Goal: Task Accomplishment & Management: Manage account settings

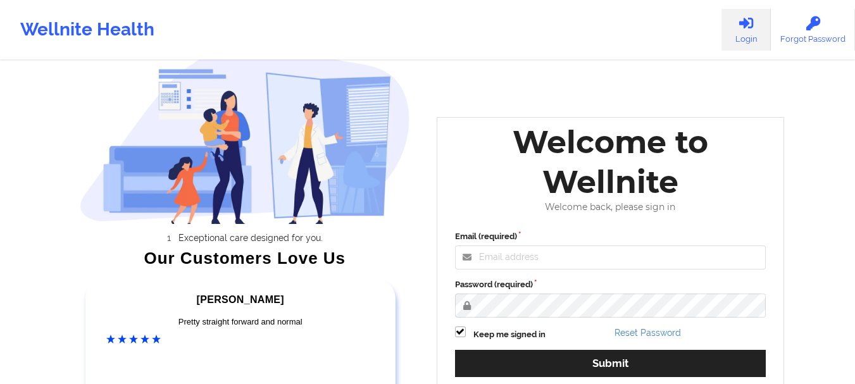
scroll to position [4, 0]
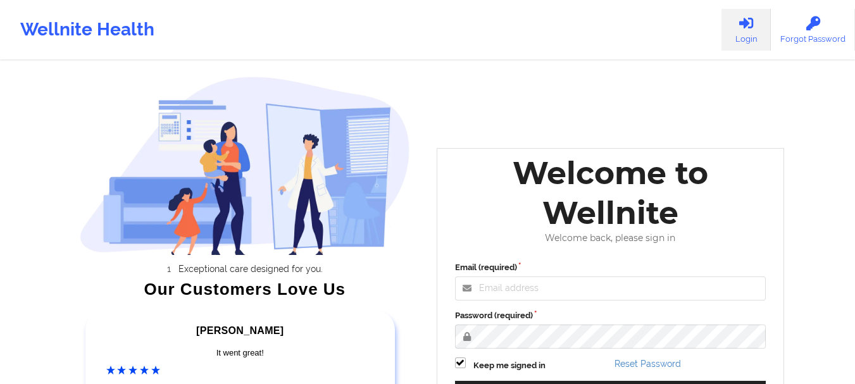
drag, startPoint x: 553, startPoint y: 269, endPoint x: 552, endPoint y: 281, distance: 12.1
click at [552, 281] on div "Email (required)" at bounding box center [610, 280] width 311 height 39
click at [552, 281] on input "Email (required)" at bounding box center [610, 288] width 311 height 24
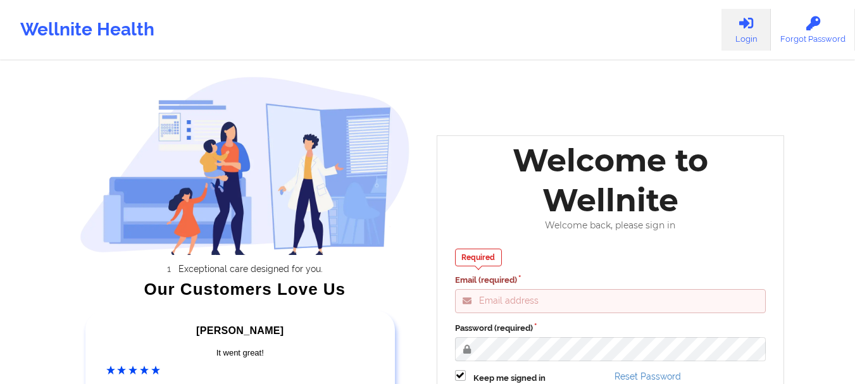
type input "[EMAIL_ADDRESS][DOMAIN_NAME]"
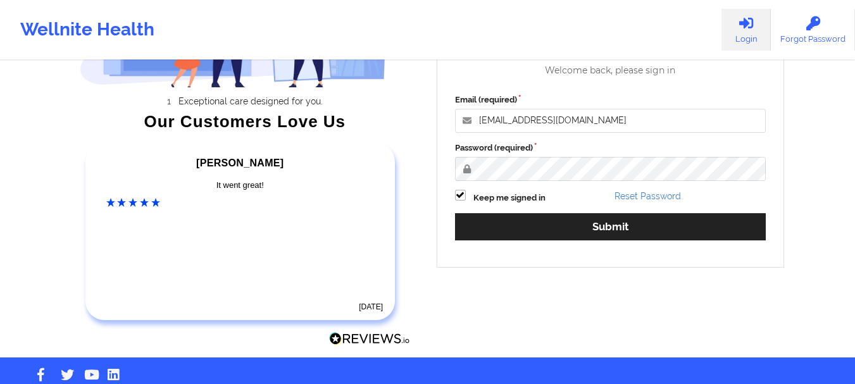
scroll to position [174, 0]
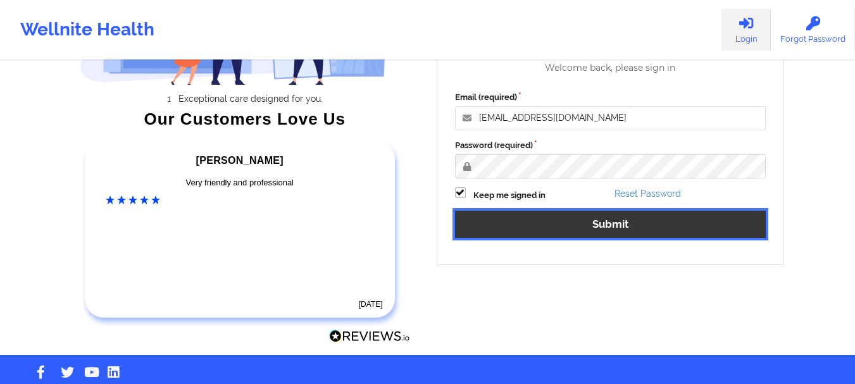
click at [542, 219] on button "Submit" at bounding box center [610, 224] width 311 height 27
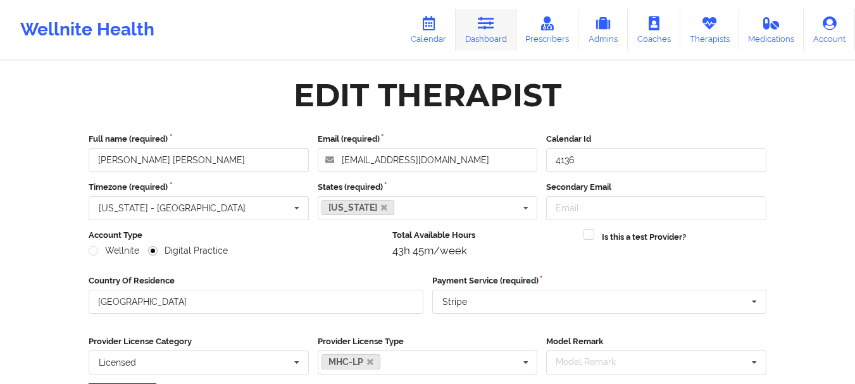
click at [483, 44] on link "Dashboard" at bounding box center [485, 30] width 61 height 42
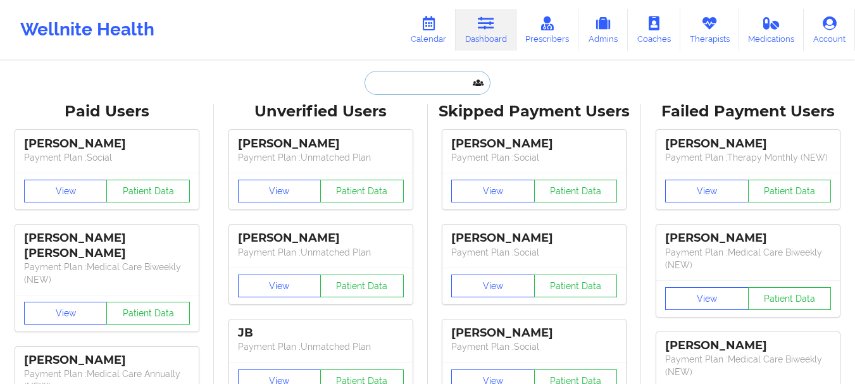
click at [411, 89] on input "text" at bounding box center [426, 83] width 125 height 24
paste input "[EMAIL_ADDRESS][DOMAIN_NAME]"
type input "[EMAIL_ADDRESS][DOMAIN_NAME]"
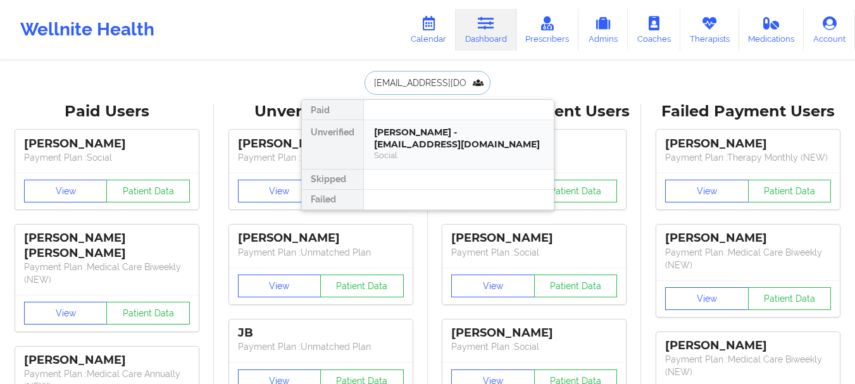
click at [416, 140] on div "[PERSON_NAME] - [EMAIL_ADDRESS][DOMAIN_NAME]" at bounding box center [459, 138] width 170 height 23
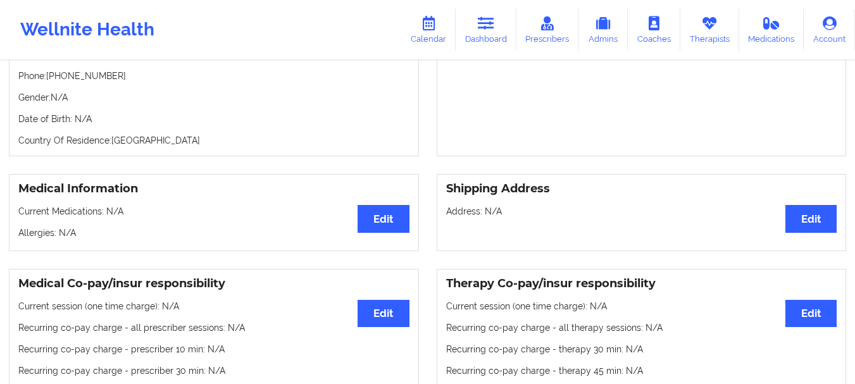
scroll to position [145, 0]
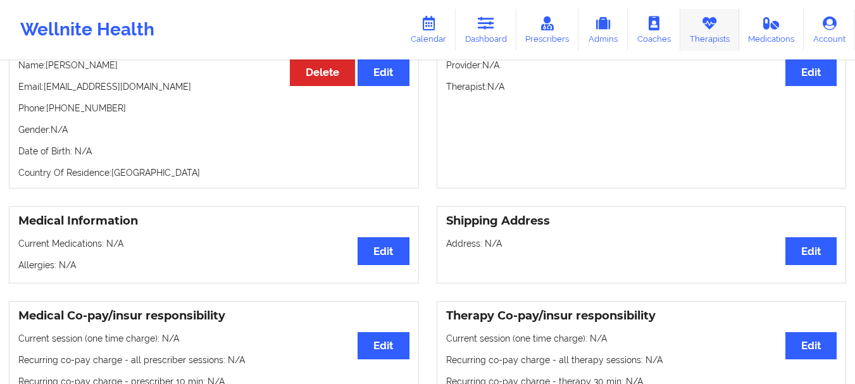
click at [693, 23] on link "Therapists" at bounding box center [709, 30] width 59 height 42
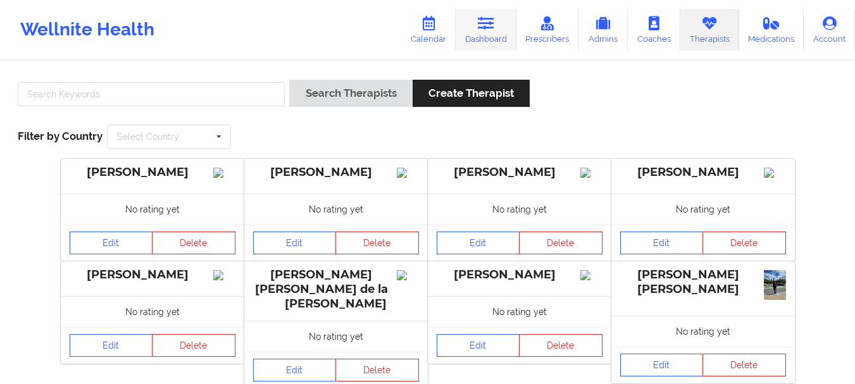
click at [468, 28] on link "Dashboard" at bounding box center [485, 30] width 61 height 42
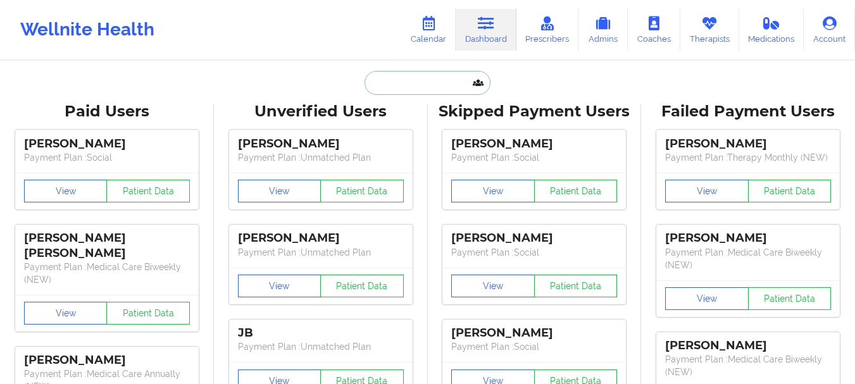
click at [395, 88] on input "text" at bounding box center [426, 83] width 125 height 24
paste input "[EMAIL_ADDRESS][DOMAIN_NAME]"
type input "[EMAIL_ADDRESS][DOMAIN_NAME]"
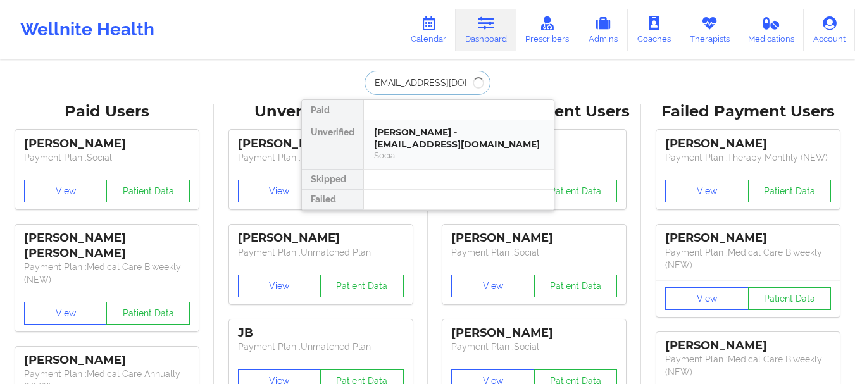
click at [408, 149] on div "[PERSON_NAME] - [EMAIL_ADDRESS][DOMAIN_NAME]" at bounding box center [459, 138] width 170 height 23
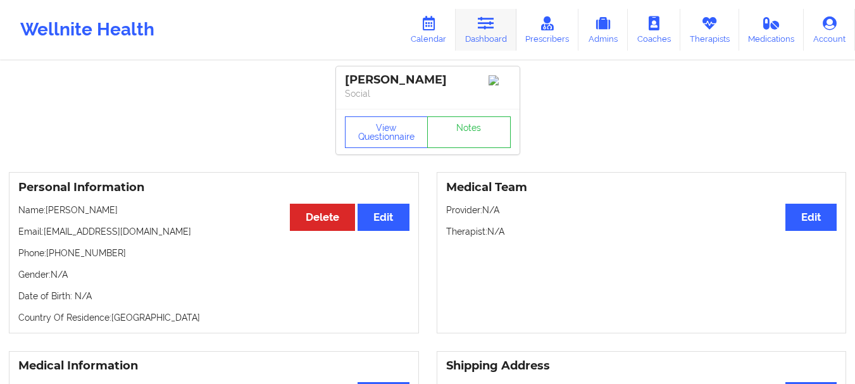
click at [476, 49] on link "Dashboard" at bounding box center [485, 30] width 61 height 42
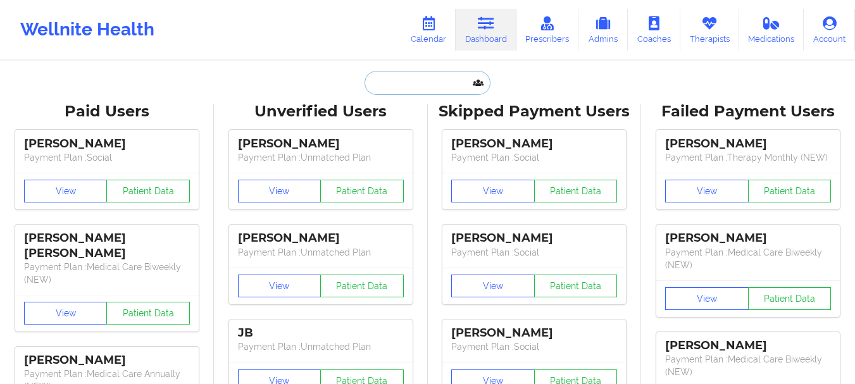
click at [452, 75] on input "text" at bounding box center [426, 83] width 125 height 24
paste input "[EMAIL_ADDRESS][DOMAIN_NAME]"
type input "[EMAIL_ADDRESS][DOMAIN_NAME]"
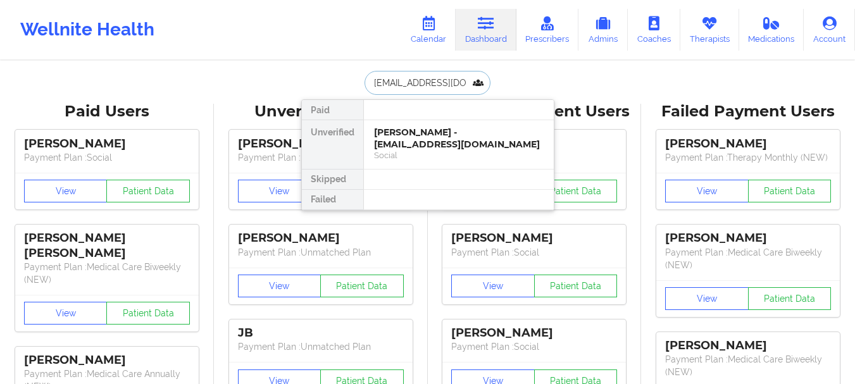
scroll to position [0, 2]
click at [427, 135] on div "[PERSON_NAME] - [EMAIL_ADDRESS][DOMAIN_NAME]" at bounding box center [459, 138] width 170 height 23
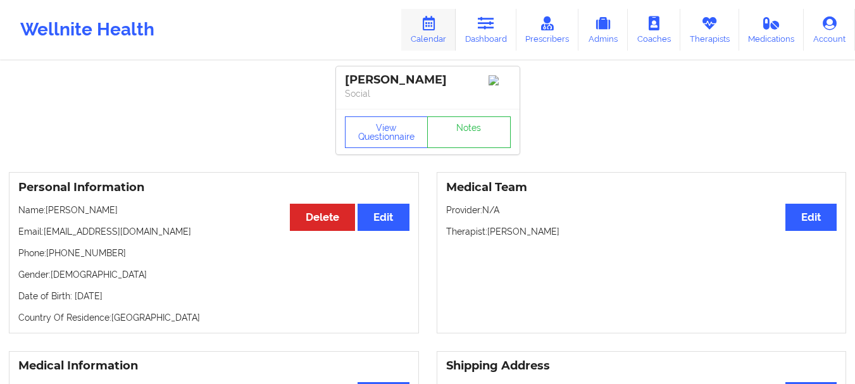
click at [451, 37] on link "Calendar" at bounding box center [428, 30] width 54 height 42
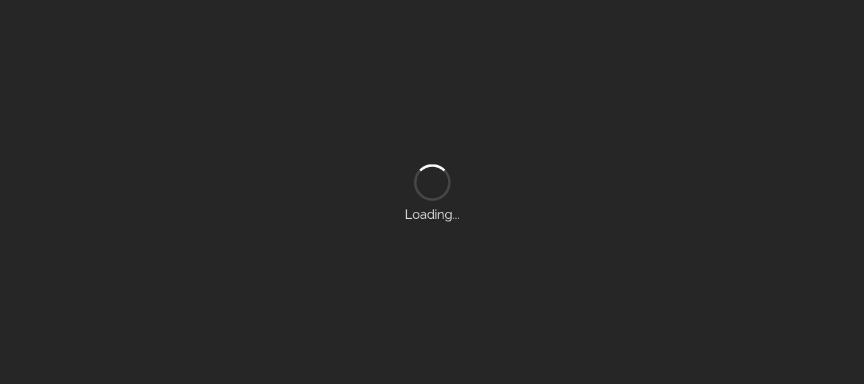
click at [476, 34] on div "Loading..." at bounding box center [432, 192] width 864 height 384
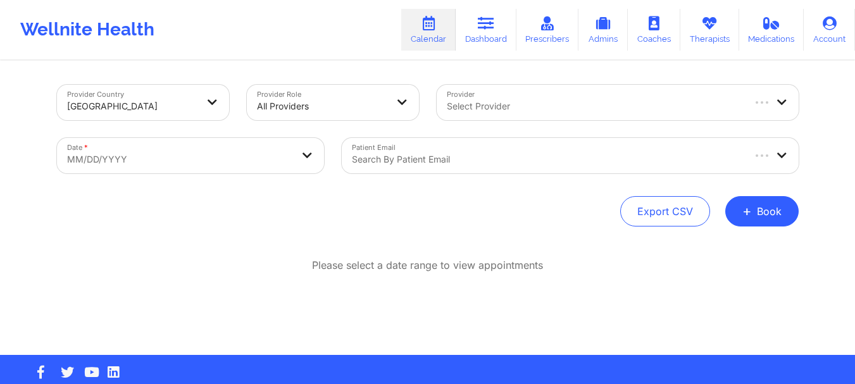
click at [476, 34] on link "Dashboard" at bounding box center [485, 30] width 61 height 42
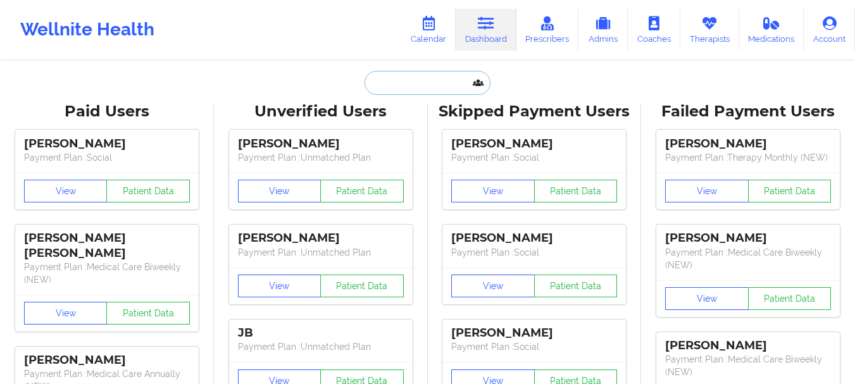
click at [384, 92] on input "text" at bounding box center [426, 83] width 125 height 24
paste input "[EMAIL_ADDRESS][DOMAIN_NAME]"
type input "[EMAIL_ADDRESS][DOMAIN_NAME]"
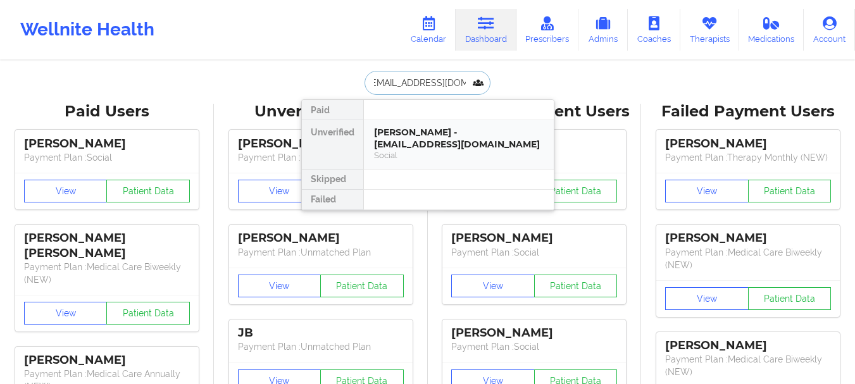
click at [412, 133] on div "[PERSON_NAME] - [EMAIL_ADDRESS][DOMAIN_NAME]" at bounding box center [459, 138] width 170 height 23
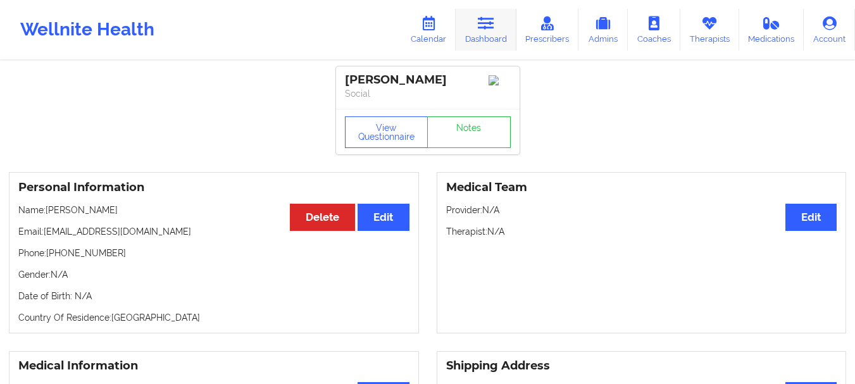
click at [474, 42] on link "Dashboard" at bounding box center [485, 30] width 61 height 42
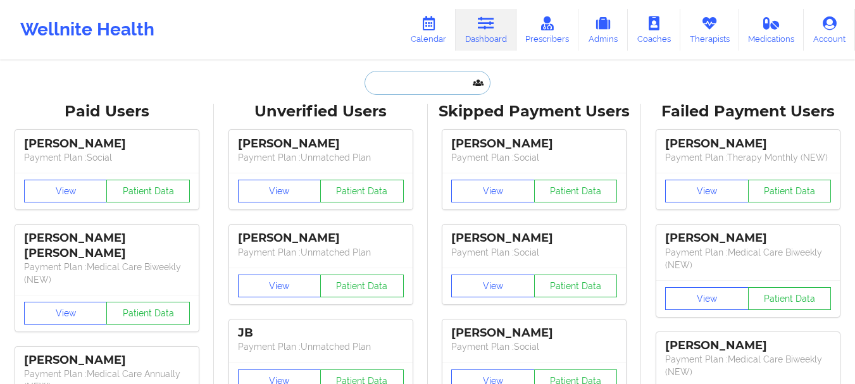
click at [420, 79] on input "text" at bounding box center [426, 83] width 125 height 24
paste input "[EMAIL_ADDRESS][DOMAIN_NAME]"
type input "[EMAIL_ADDRESS][DOMAIN_NAME]"
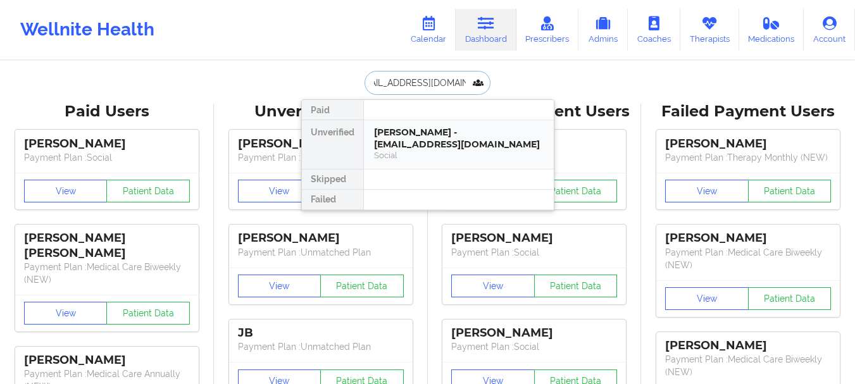
click at [460, 154] on div "Social" at bounding box center [459, 155] width 170 height 11
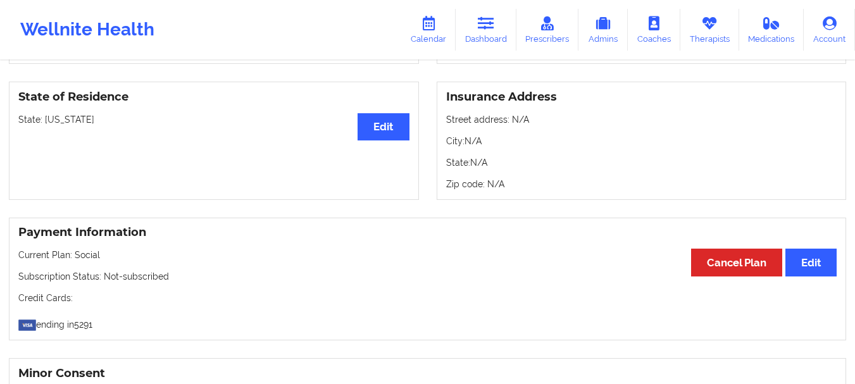
scroll to position [1085, 0]
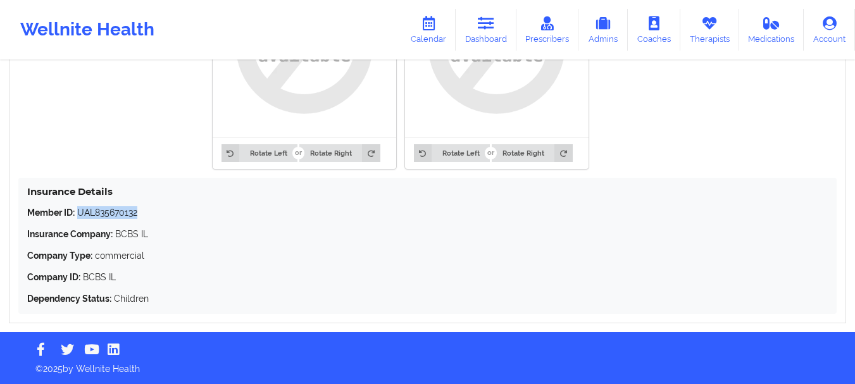
drag, startPoint x: 145, startPoint y: 216, endPoint x: 78, endPoint y: 215, distance: 66.4
click at [78, 215] on p "Member ID: UAL835670132" at bounding box center [427, 212] width 800 height 13
copy p "UAL835670132"
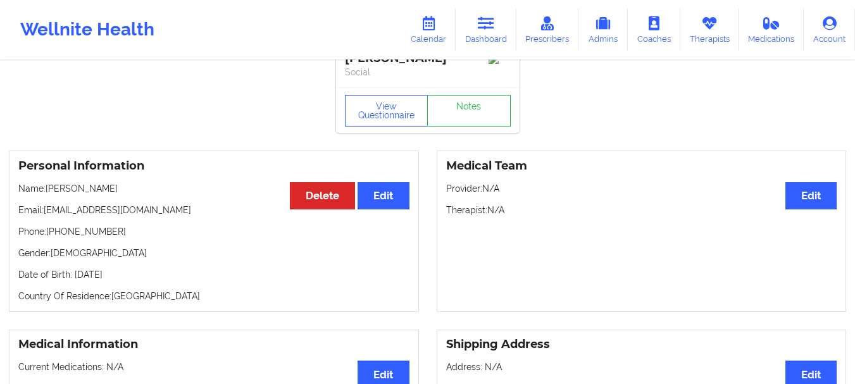
scroll to position [0, 0]
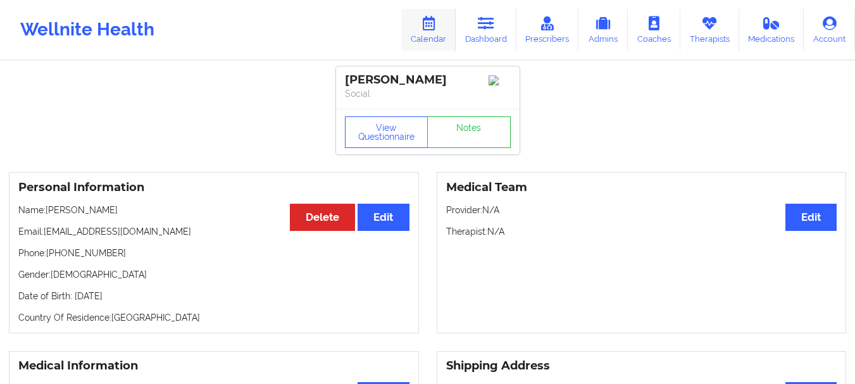
click at [433, 38] on link "Calendar" at bounding box center [428, 30] width 54 height 42
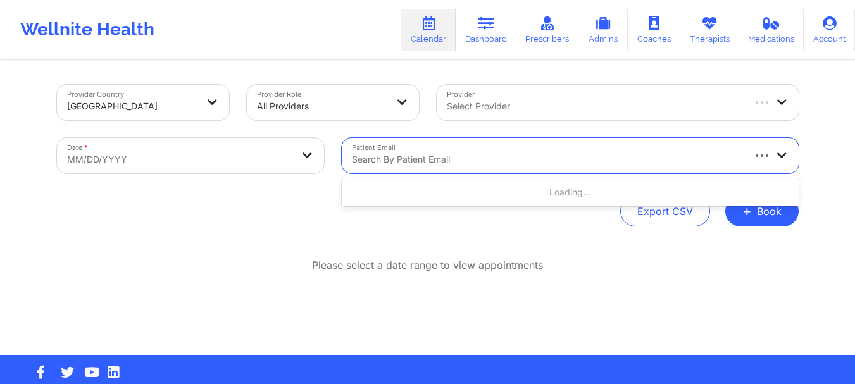
click at [431, 154] on div at bounding box center [547, 159] width 390 height 15
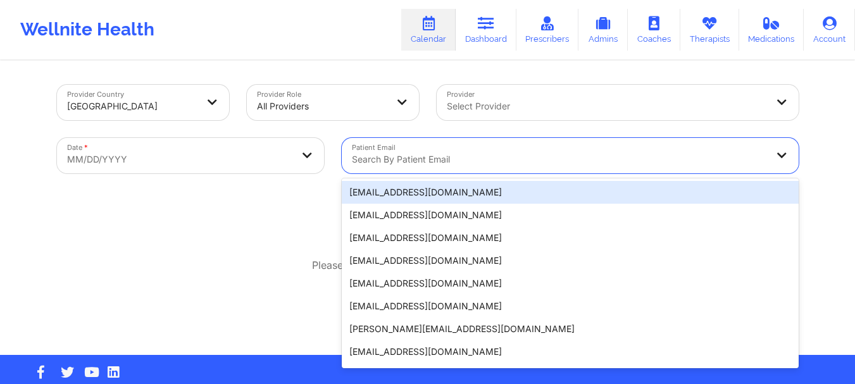
paste input "UAL835670132"
type input "UAL835670132"
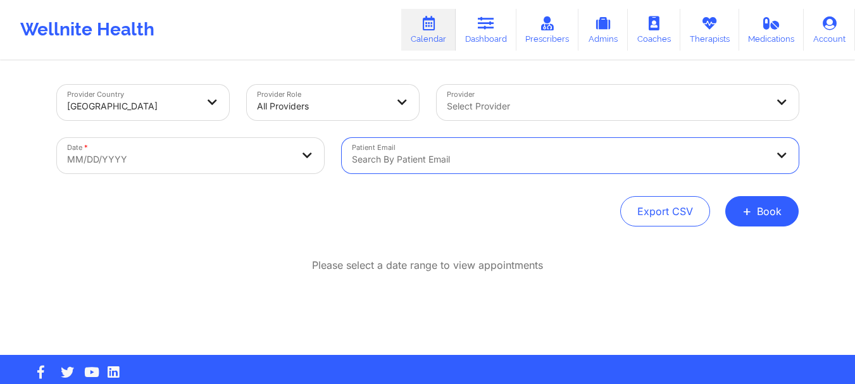
drag, startPoint x: 435, startPoint y: 161, endPoint x: 323, endPoint y: 145, distance: 112.5
click at [324, 145] on div "Provider Country [GEOGRAPHIC_DATA] Provider Role All Providers Provider Select …" at bounding box center [427, 129] width 759 height 106
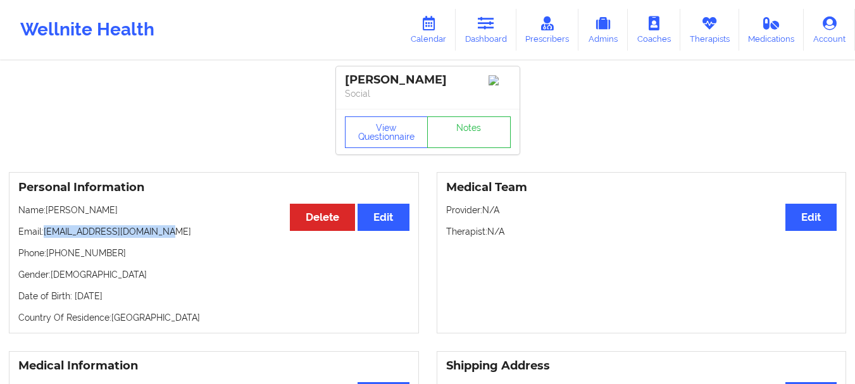
drag, startPoint x: 164, startPoint y: 235, endPoint x: 44, endPoint y: 233, distance: 120.2
click at [44, 233] on p "Email: [EMAIL_ADDRESS][DOMAIN_NAME]" at bounding box center [213, 231] width 391 height 13
copy p "[EMAIL_ADDRESS][DOMAIN_NAME]"
click at [448, 28] on link "Calendar" at bounding box center [428, 30] width 54 height 42
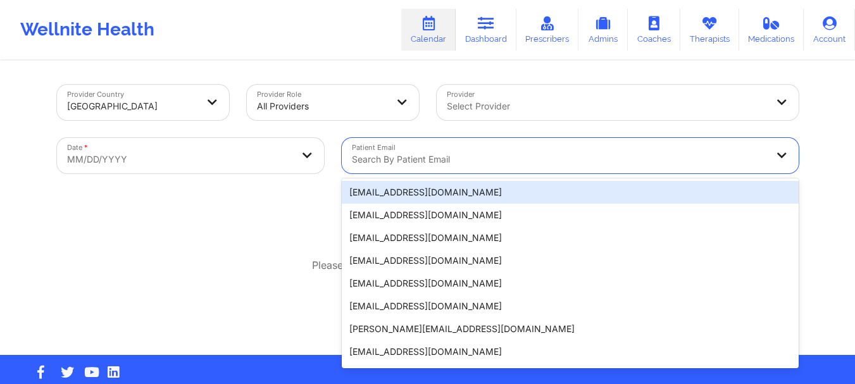
click at [411, 159] on div at bounding box center [559, 159] width 415 height 15
paste input "[EMAIL_ADDRESS][DOMAIN_NAME]"
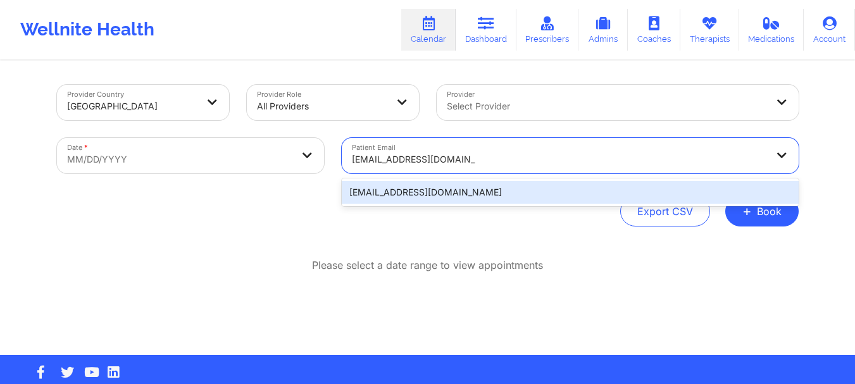
type input "[EMAIL_ADDRESS][DOMAIN_NAME]"
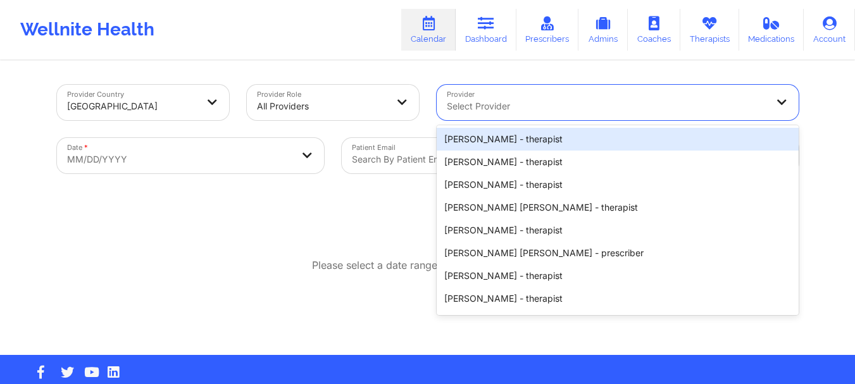
click at [516, 114] on div "Select Provider" at bounding box center [601, 102] width 331 height 35
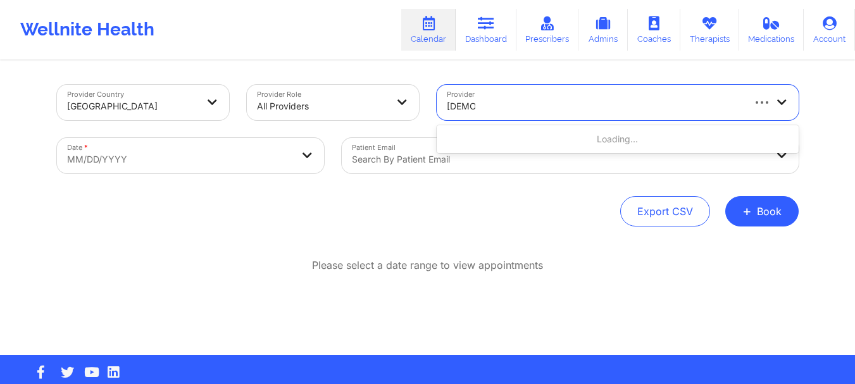
type input "Diamond"
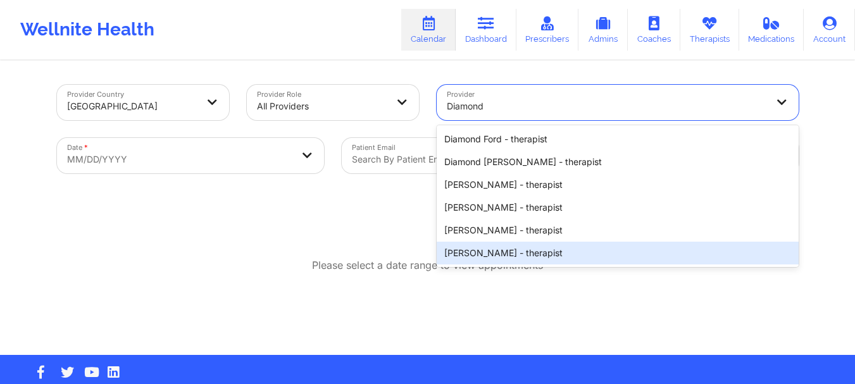
click at [514, 242] on div "[PERSON_NAME] - therapist" at bounding box center [617, 253] width 362 height 23
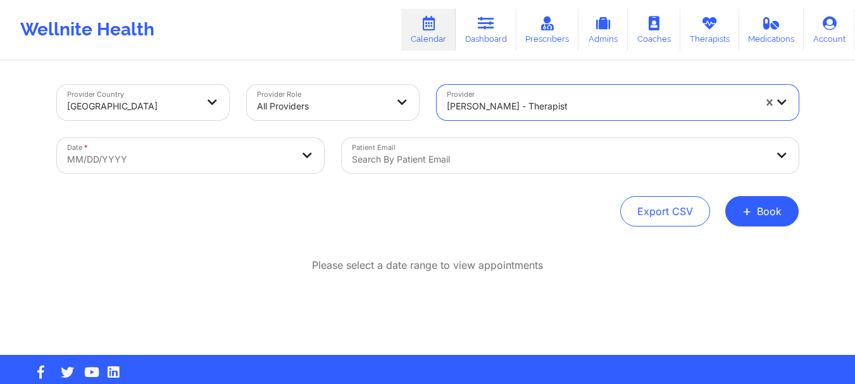
click at [188, 164] on body "Wellnite Health Calendar Dashboard Prescribers Admins Coaches Therapists Medica…" at bounding box center [427, 192] width 855 height 384
select select "2025-8"
select select "2025-9"
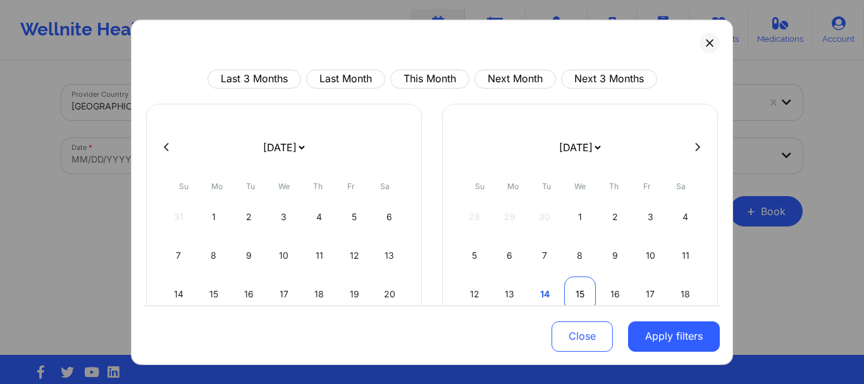
click at [589, 295] on div "15" at bounding box center [580, 293] width 32 height 35
select select "2025-9"
select select "2025-10"
select select "2025-9"
select select "2025-10"
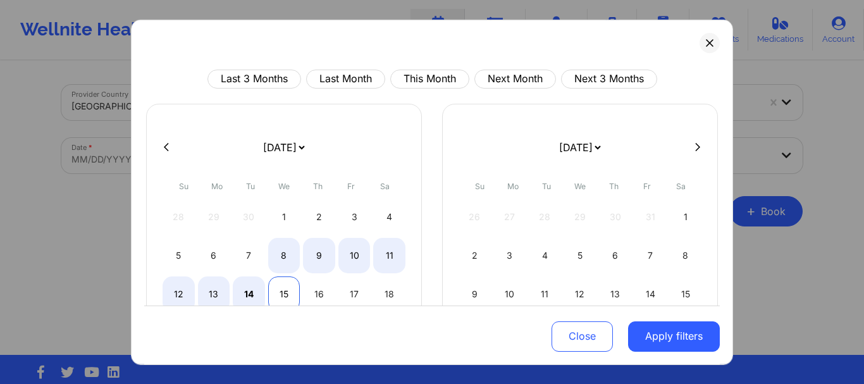
select select "2025-9"
select select "2025-10"
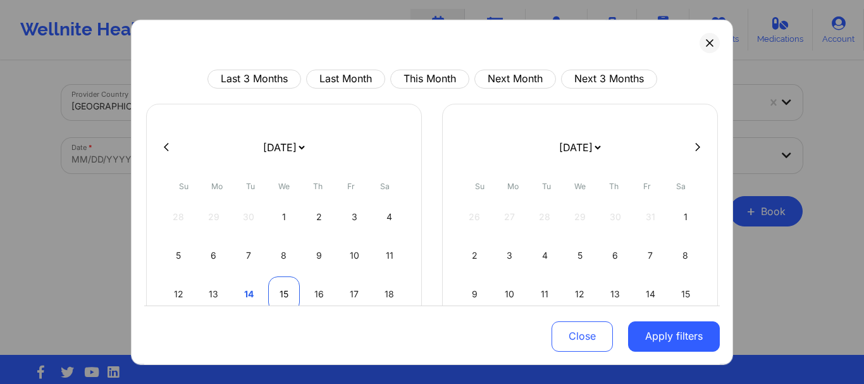
click at [281, 282] on div "15" at bounding box center [284, 293] width 32 height 35
select select "2025-9"
select select "2025-10"
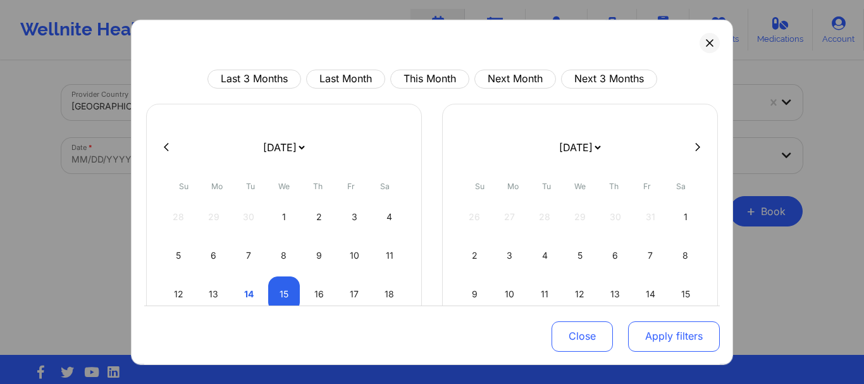
click at [672, 336] on button "Apply filters" at bounding box center [674, 336] width 92 height 30
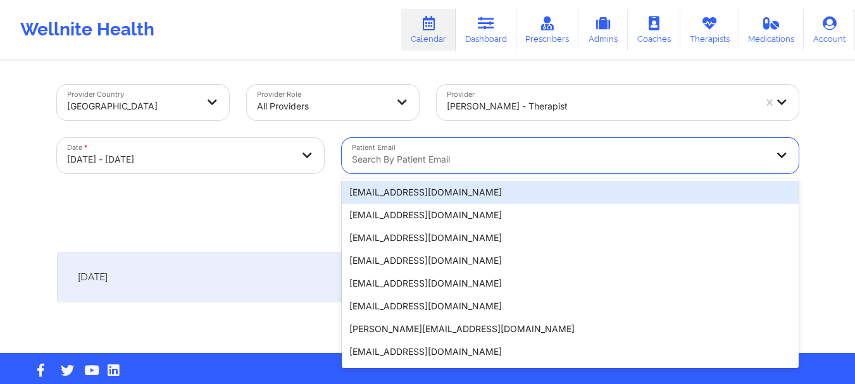
click at [443, 152] on div at bounding box center [559, 159] width 415 height 15
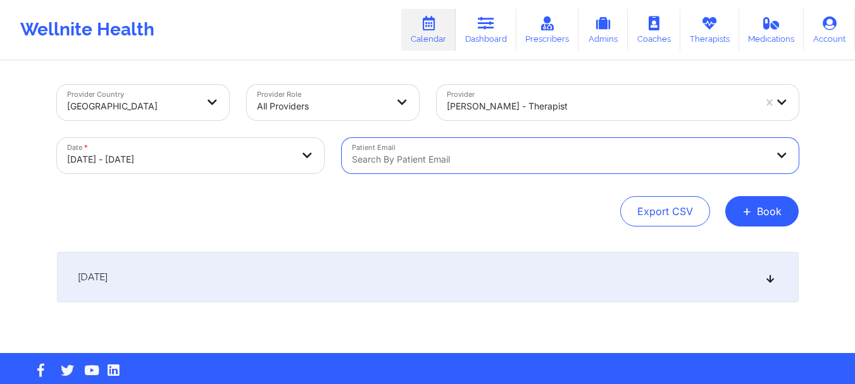
click at [423, 157] on div at bounding box center [559, 159] width 415 height 15
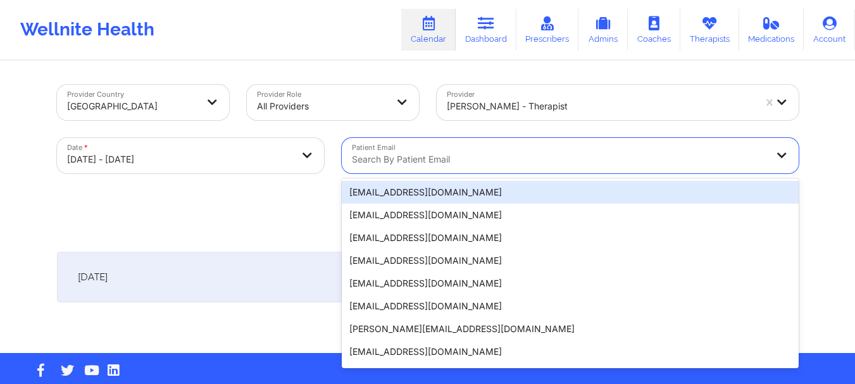
paste input "[EMAIL_ADDRESS][DOMAIN_NAME]"
type input "[EMAIL_ADDRESS][DOMAIN_NAME]"
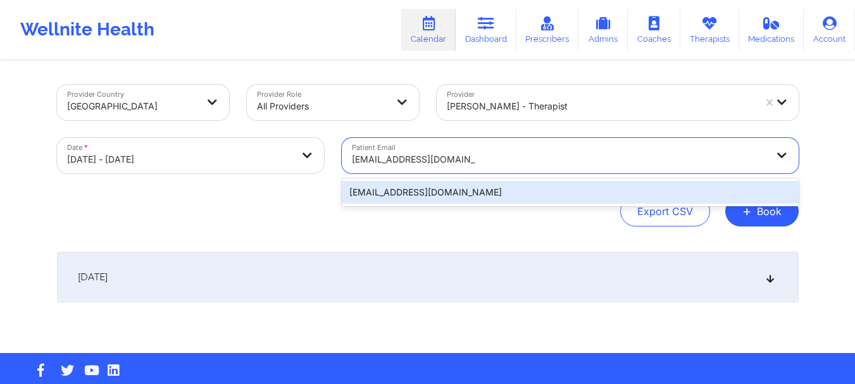
click at [417, 187] on div "[EMAIL_ADDRESS][DOMAIN_NAME]" at bounding box center [570, 192] width 457 height 23
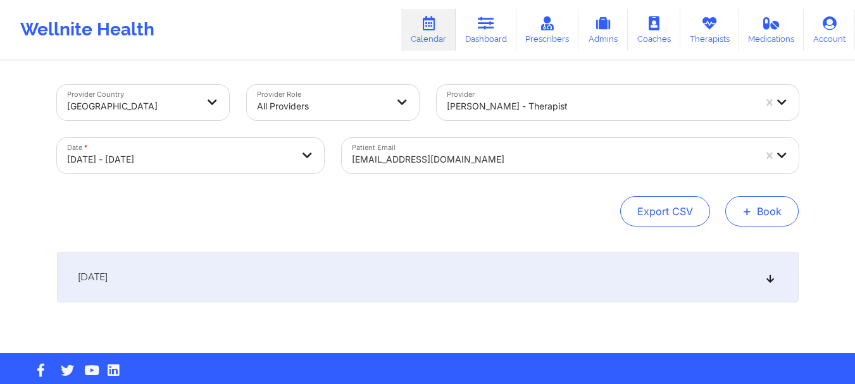
click at [748, 221] on button "+ Book" at bounding box center [761, 211] width 73 height 30
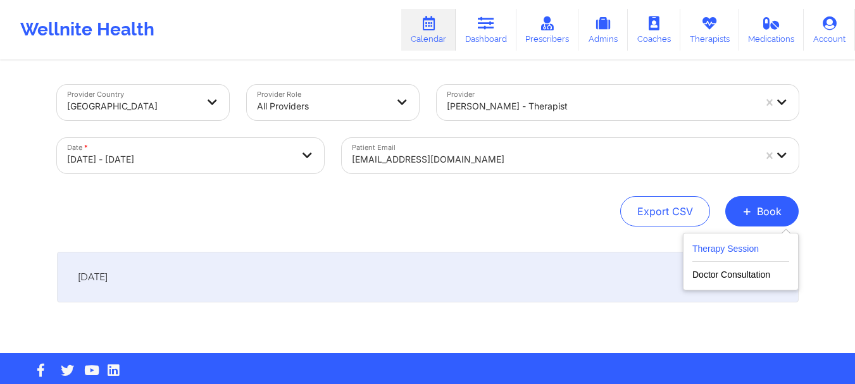
click at [720, 244] on button "Therapy Session" at bounding box center [740, 251] width 97 height 21
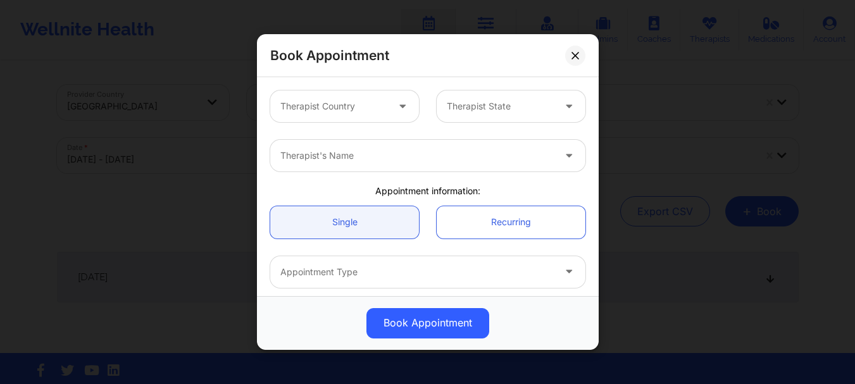
click at [369, 147] on div "Therapist's Name" at bounding box center [412, 156] width 285 height 32
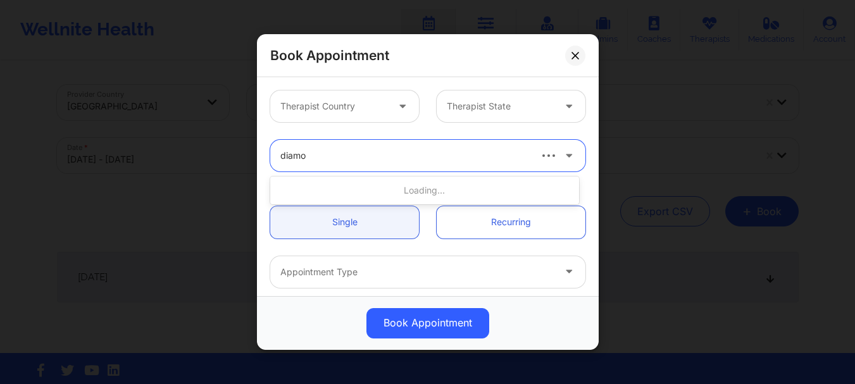
type input "diamon"
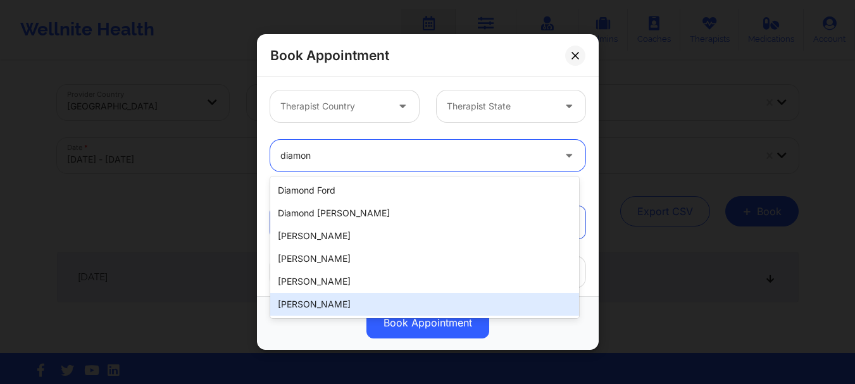
click at [319, 306] on div "[PERSON_NAME]" at bounding box center [424, 304] width 309 height 23
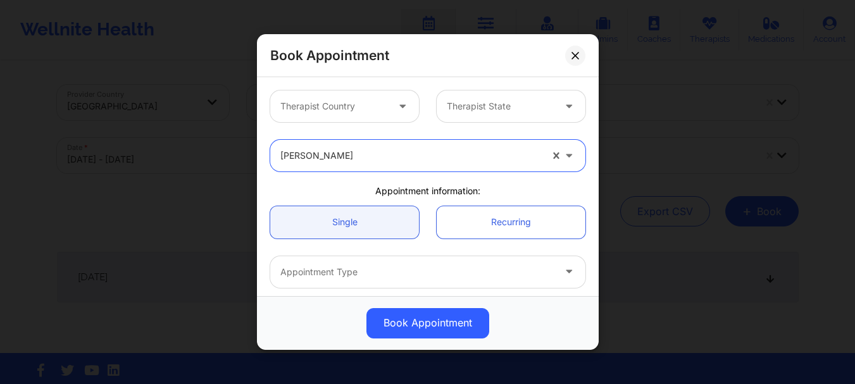
click at [378, 114] on div "Therapist Country" at bounding box center [329, 106] width 118 height 32
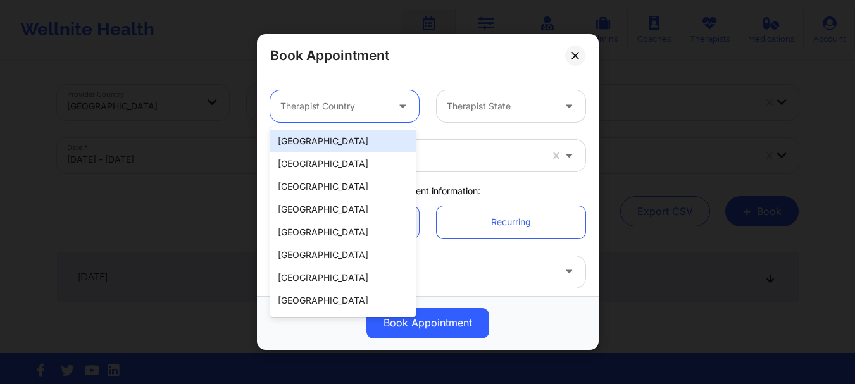
click at [364, 145] on div "[GEOGRAPHIC_DATA]" at bounding box center [342, 141] width 145 height 23
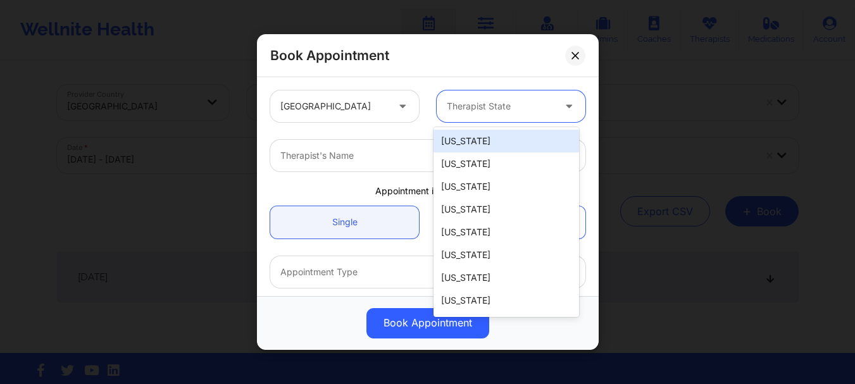
click at [476, 108] on div at bounding box center [500, 106] width 107 height 15
type input "mi"
click at [462, 141] on div "[US_STATE]" at bounding box center [505, 141] width 145 height 23
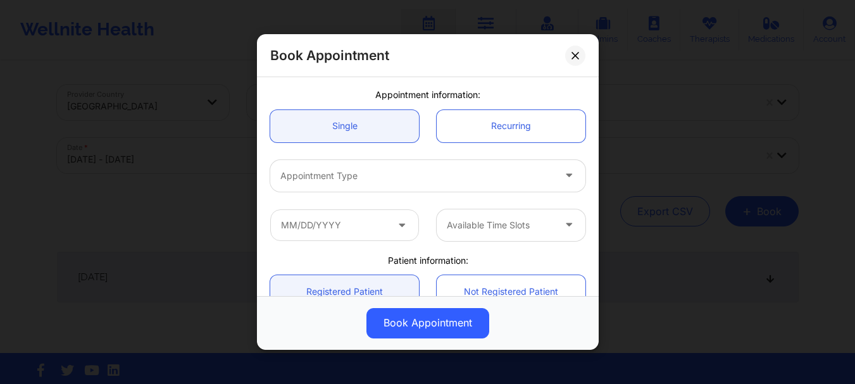
scroll to position [77, 0]
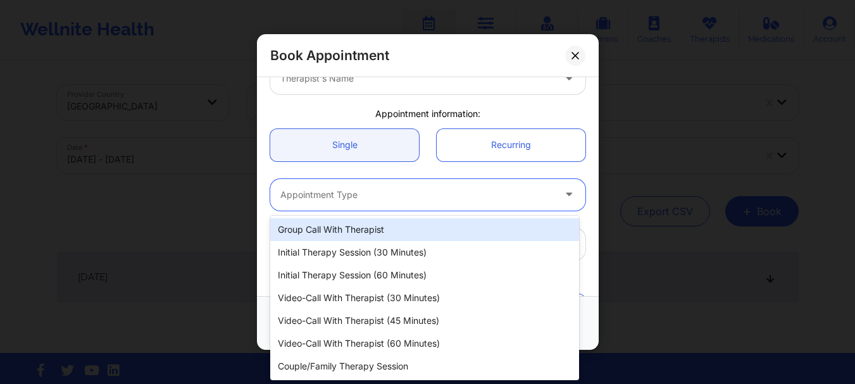
click at [335, 200] on div at bounding box center [416, 194] width 273 height 15
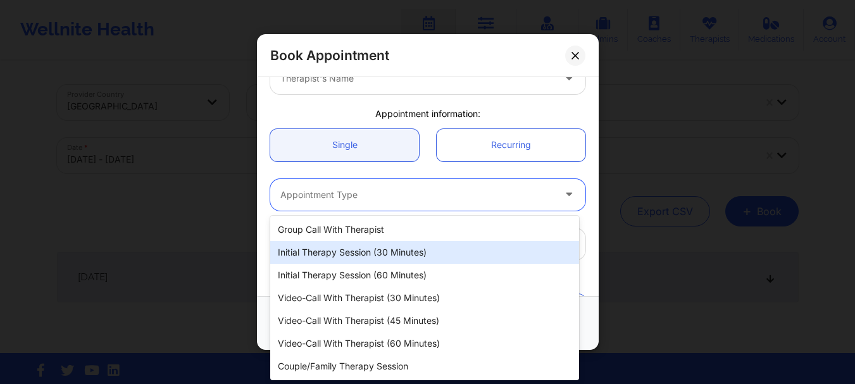
click at [338, 252] on div "Initial Therapy Session (30 minutes)" at bounding box center [424, 252] width 309 height 23
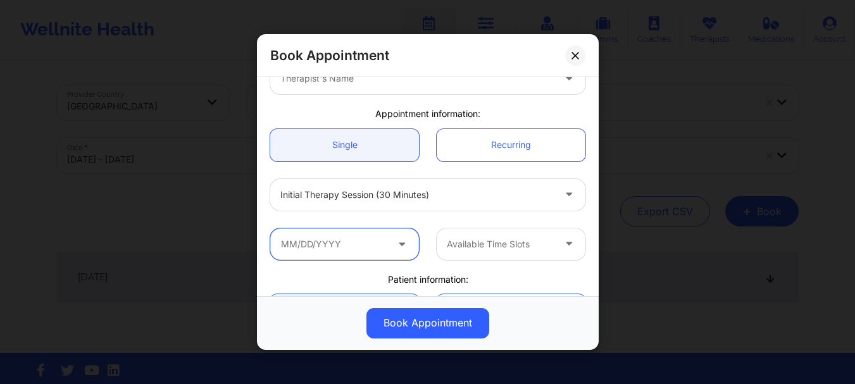
click at [341, 242] on input "text" at bounding box center [344, 244] width 149 height 32
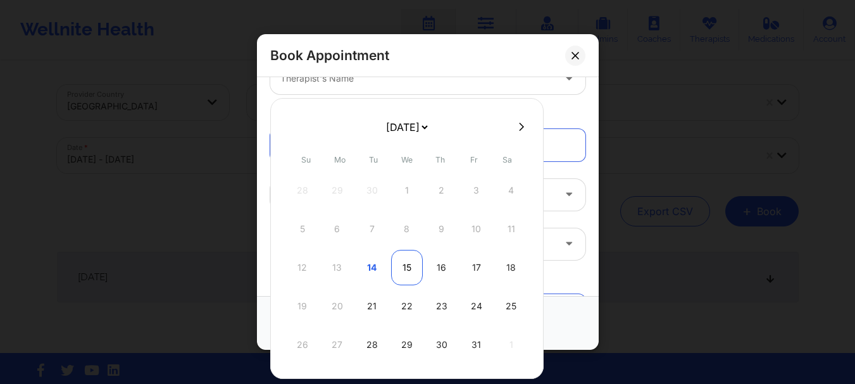
click at [405, 267] on div "15" at bounding box center [407, 267] width 32 height 35
type input "[DATE]"
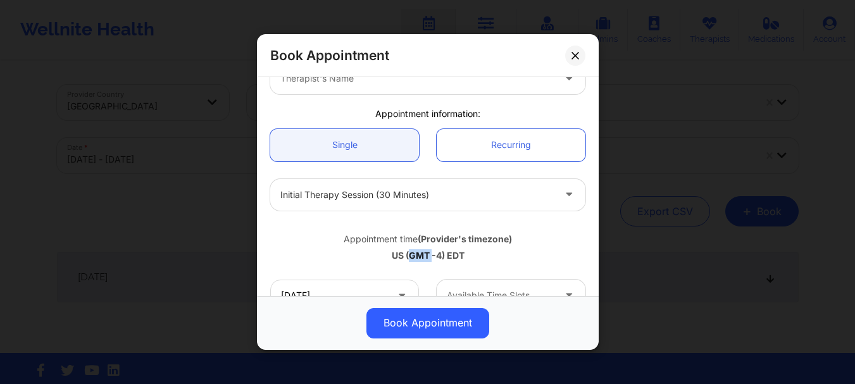
click at [405, 267] on div "Appointment time (Provider's timezone) [GEOGRAPHIC_DATA] (GMT -4) EDT" at bounding box center [427, 244] width 333 height 51
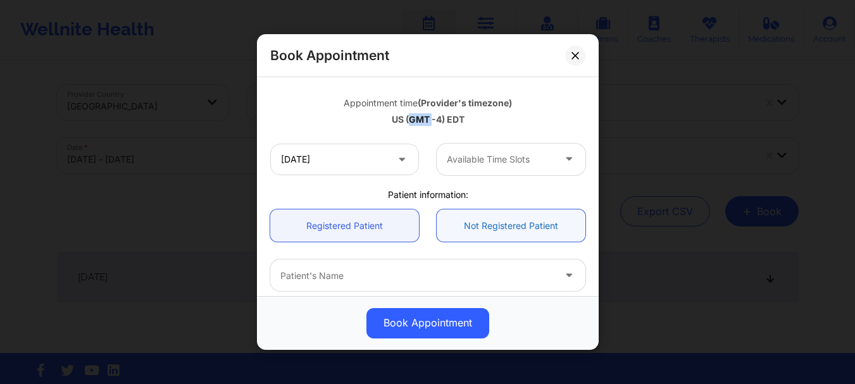
scroll to position [178, 0]
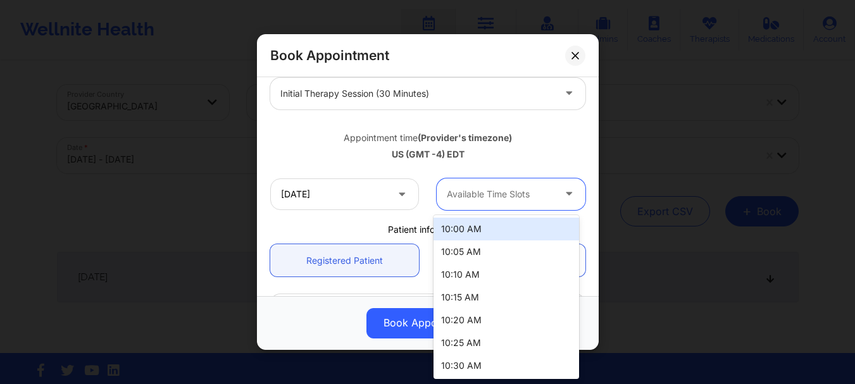
click at [459, 185] on div "Available Time Slots" at bounding box center [495, 194] width 118 height 32
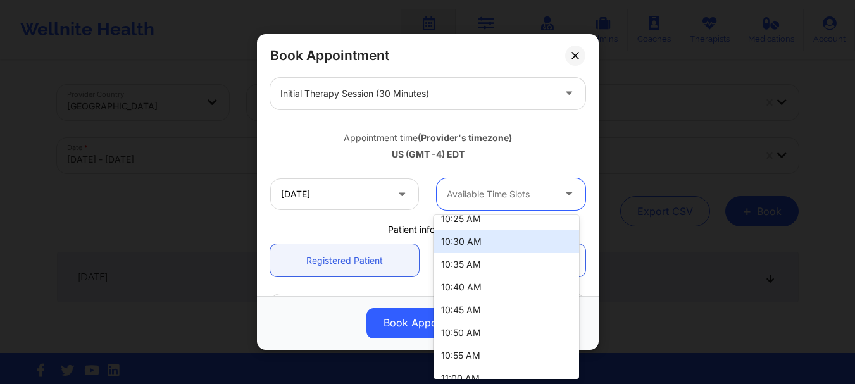
scroll to position [125, 0]
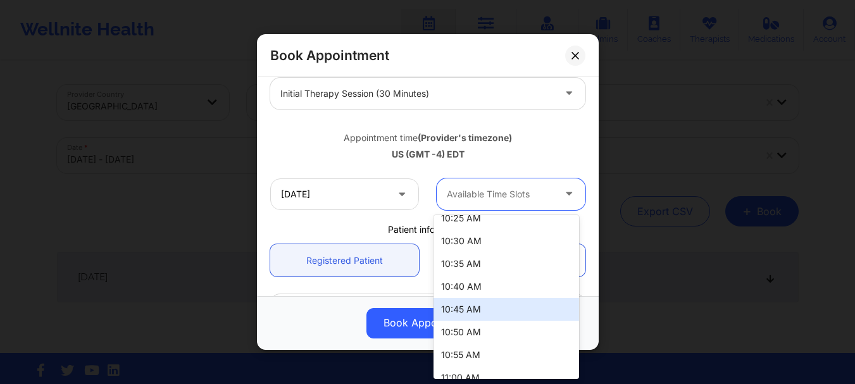
click at [465, 315] on div "10:45 AM" at bounding box center [505, 309] width 145 height 23
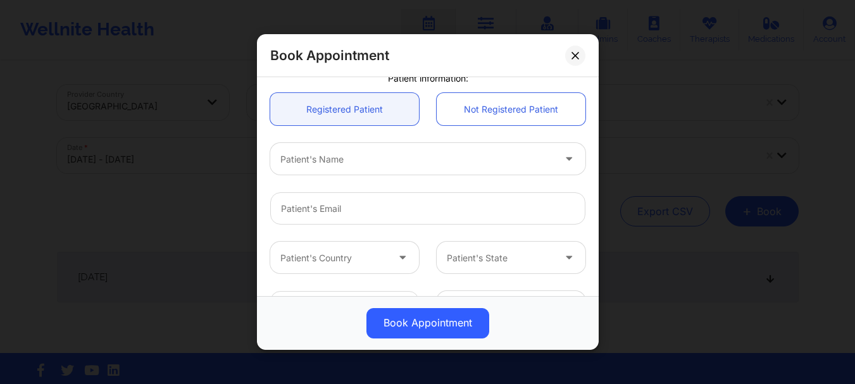
scroll to position [330, 0]
click at [344, 202] on input "Patient Email" at bounding box center [427, 208] width 315 height 32
paste input "[EMAIL_ADDRESS][DOMAIN_NAME]"
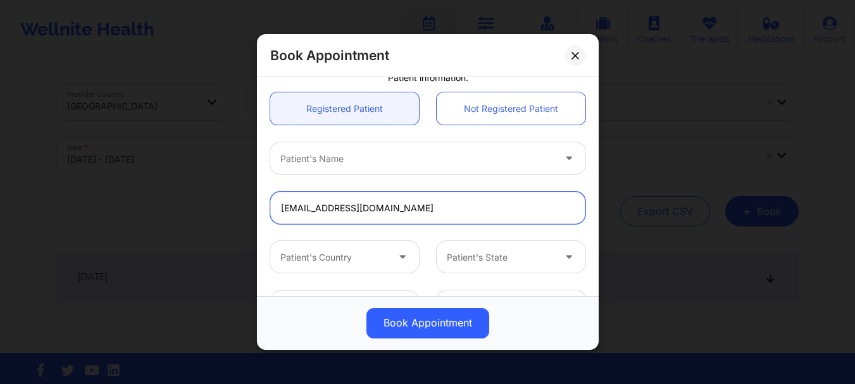
type input "[EMAIL_ADDRESS][DOMAIN_NAME]"
click at [391, 187] on div "[EMAIL_ADDRESS][DOMAIN_NAME]" at bounding box center [427, 207] width 333 height 49
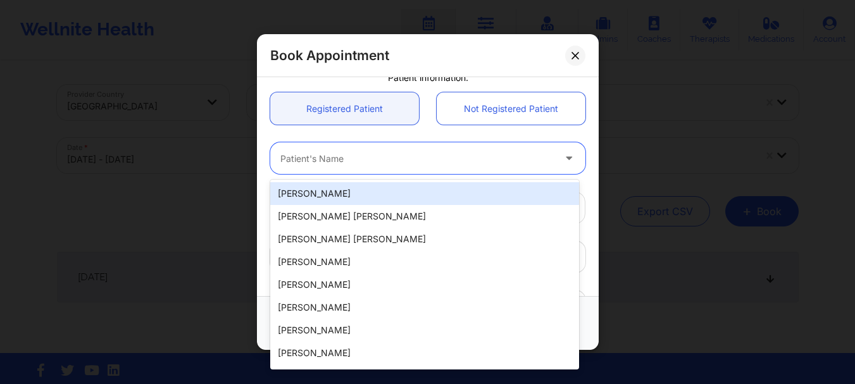
click at [388, 163] on div at bounding box center [416, 158] width 273 height 15
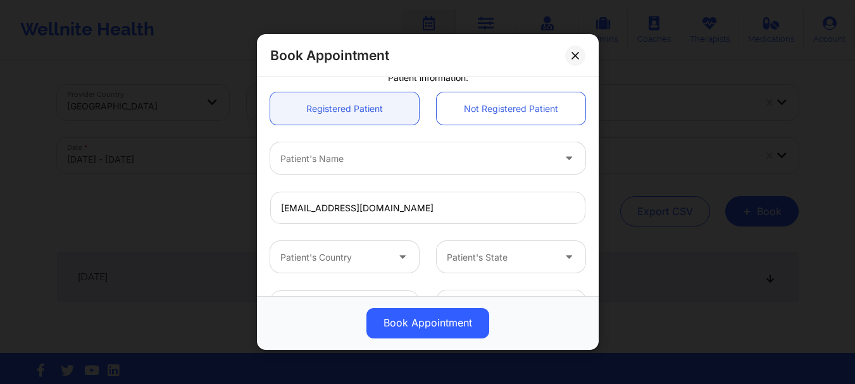
click at [376, 175] on div "Patient's Name" at bounding box center [427, 158] width 333 height 49
click at [364, 207] on input "[EMAIL_ADDRESS][DOMAIN_NAME]" at bounding box center [427, 208] width 315 height 32
click at [421, 204] on input "[EMAIL_ADDRESS][DOMAIN_NAME]" at bounding box center [427, 208] width 315 height 32
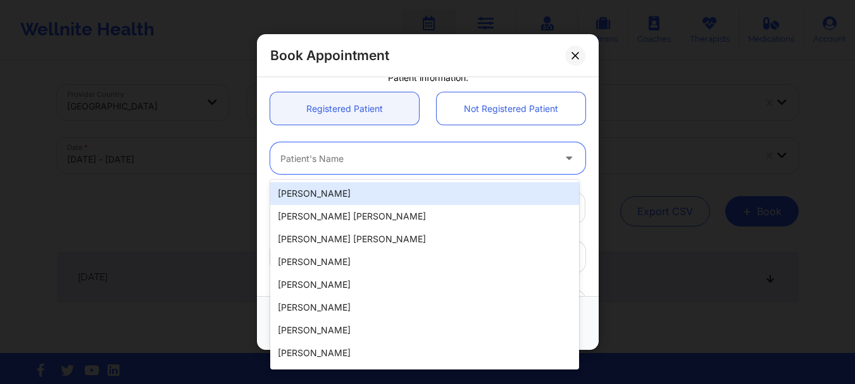
click at [392, 168] on div "Patient's Name" at bounding box center [412, 159] width 285 height 32
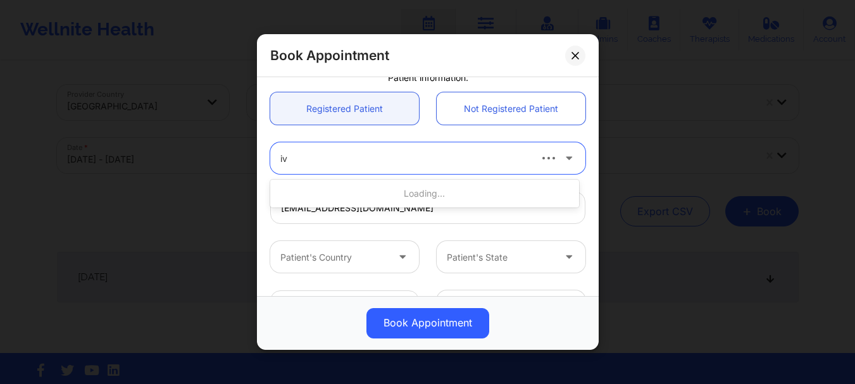
type input "ivy"
click at [375, 163] on div at bounding box center [404, 158] width 248 height 15
type input "V"
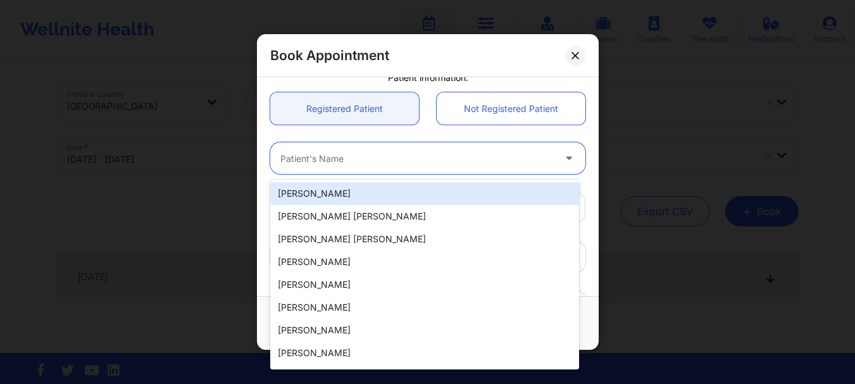
paste input "[EMAIL_ADDRESS][DOMAIN_NAME]"
type input "[EMAIL_ADDRESS][DOMAIN_NAME]"
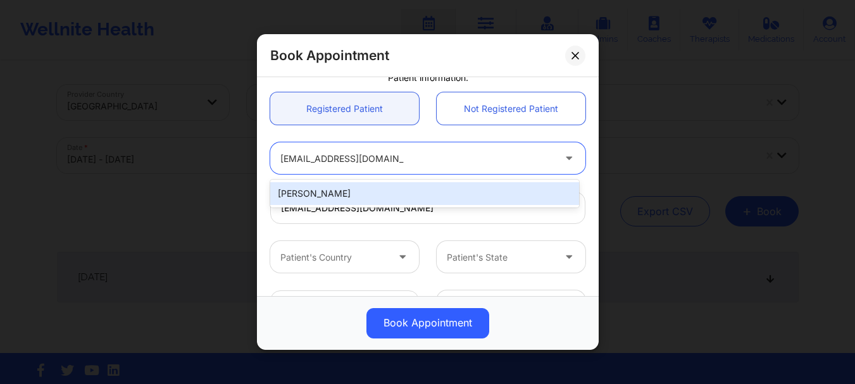
click at [300, 199] on div "[PERSON_NAME]" at bounding box center [424, 193] width 309 height 23
type input "[PHONE_NUMBER]"
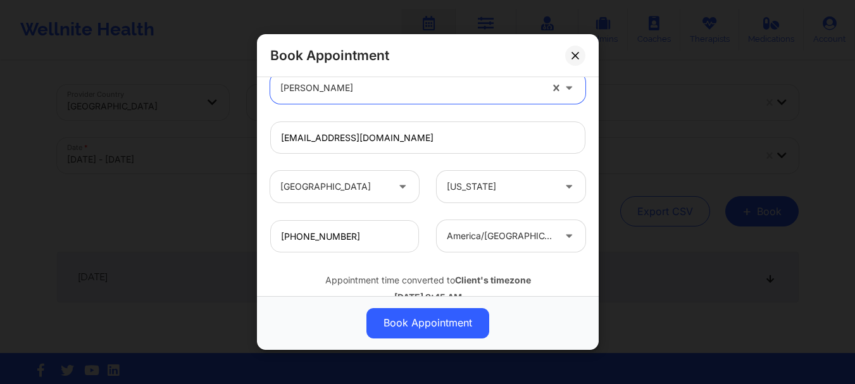
scroll to position [438, 0]
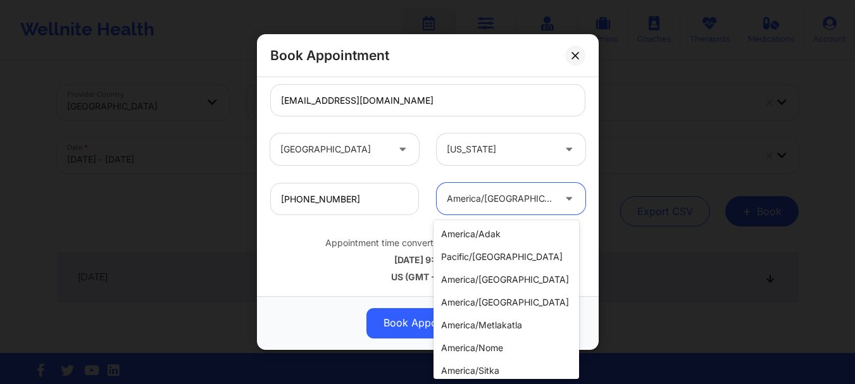
click at [494, 209] on div "america/[GEOGRAPHIC_DATA]" at bounding box center [500, 199] width 107 height 32
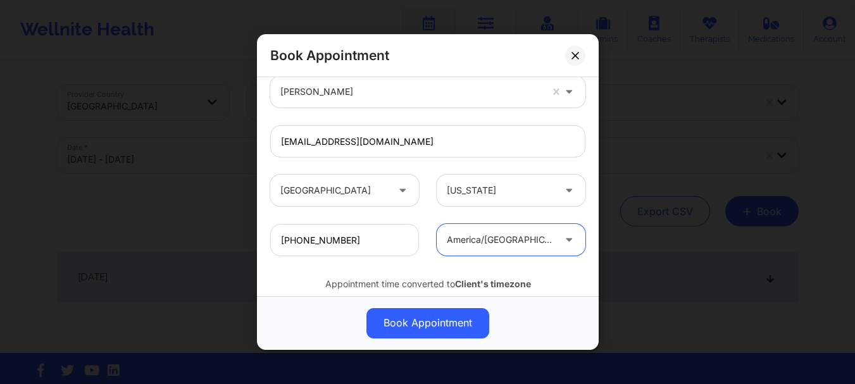
scroll to position [394, 0]
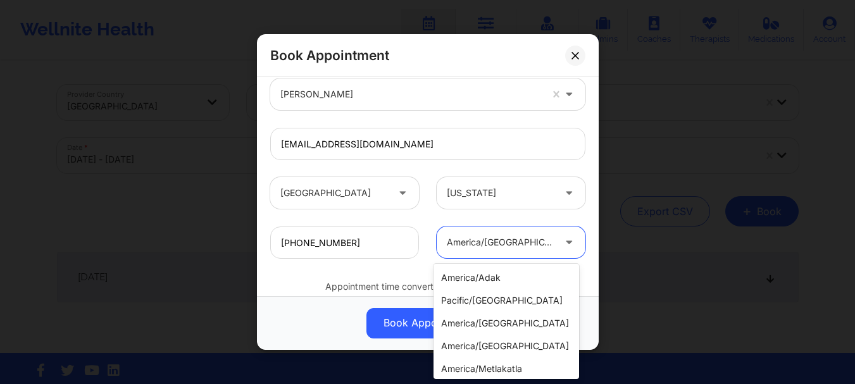
click at [503, 233] on div "america/[GEOGRAPHIC_DATA]" at bounding box center [500, 243] width 107 height 32
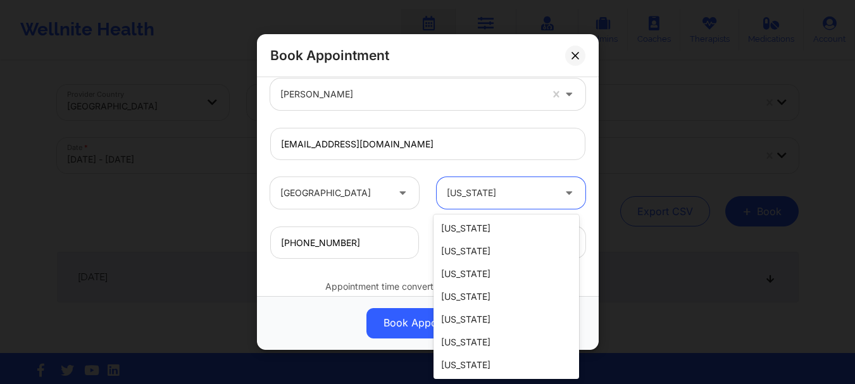
click at [498, 206] on div "[US_STATE]" at bounding box center [500, 194] width 107 height 32
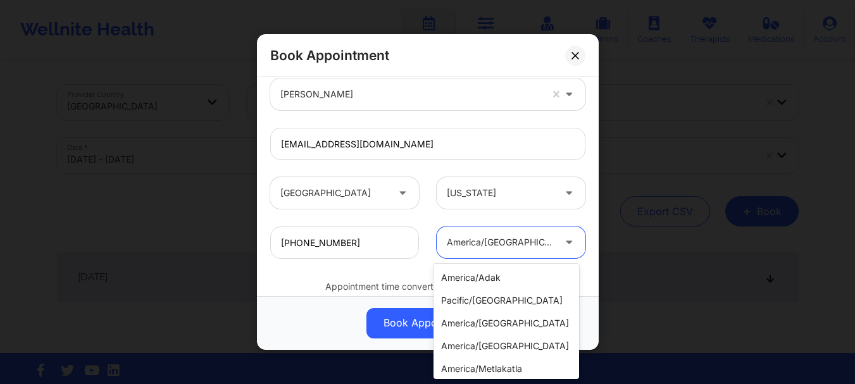
click at [498, 234] on div "america/[GEOGRAPHIC_DATA]" at bounding box center [500, 243] width 107 height 32
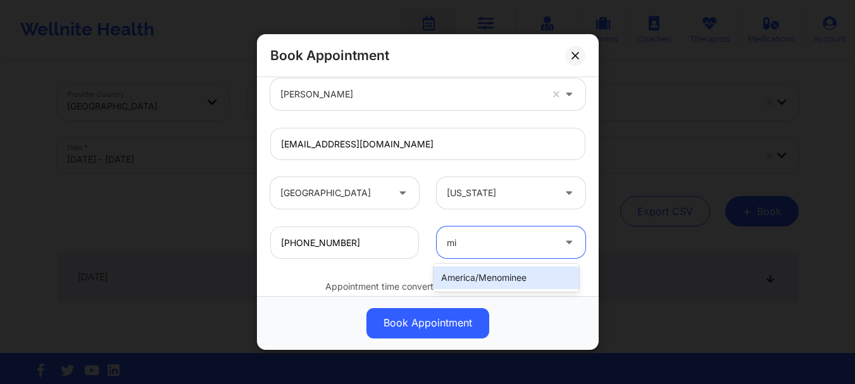
scroll to position [0, 0]
type input "m"
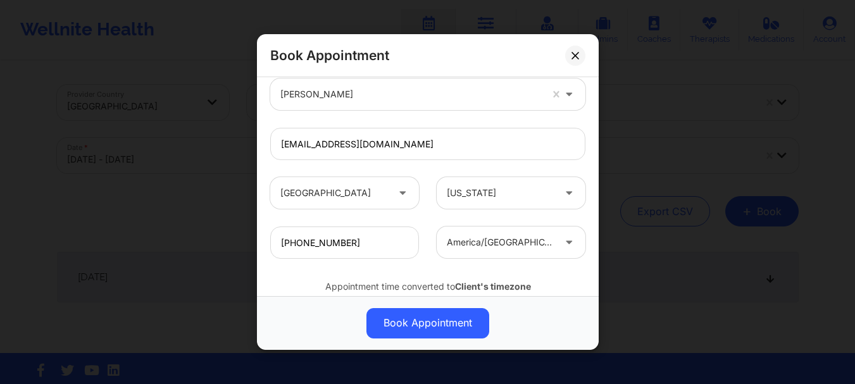
click at [414, 265] on div "[PHONE_NUMBER] [GEOGRAPHIC_DATA]/[GEOGRAPHIC_DATA]" at bounding box center [427, 242] width 333 height 49
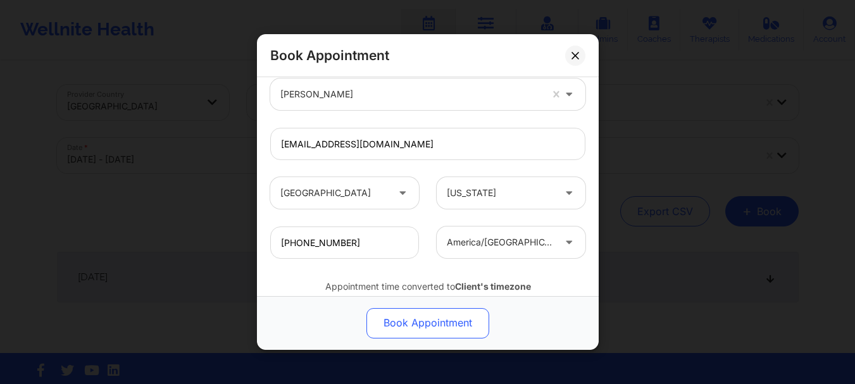
click at [420, 330] on button "Book Appointment" at bounding box center [427, 323] width 123 height 30
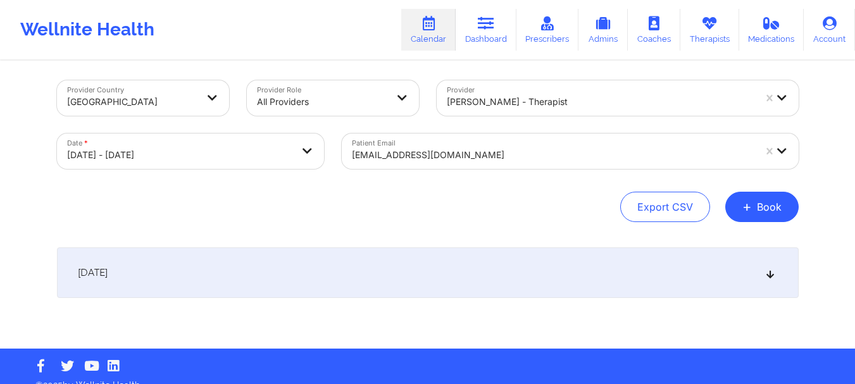
scroll to position [5, 0]
click at [421, 257] on div "[DATE]" at bounding box center [427, 272] width 741 height 51
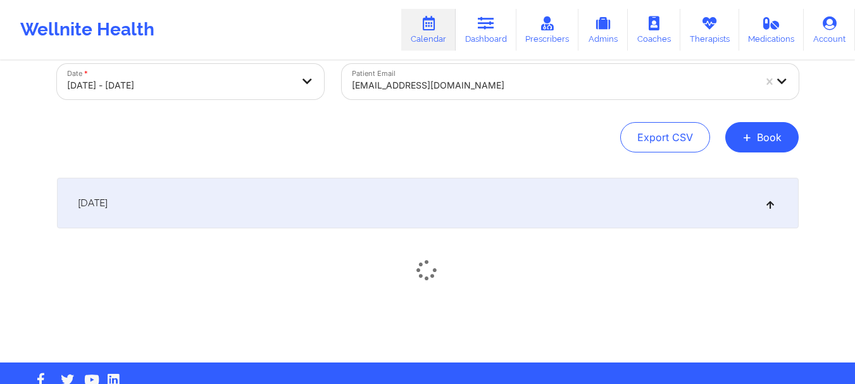
scroll to position [104, 0]
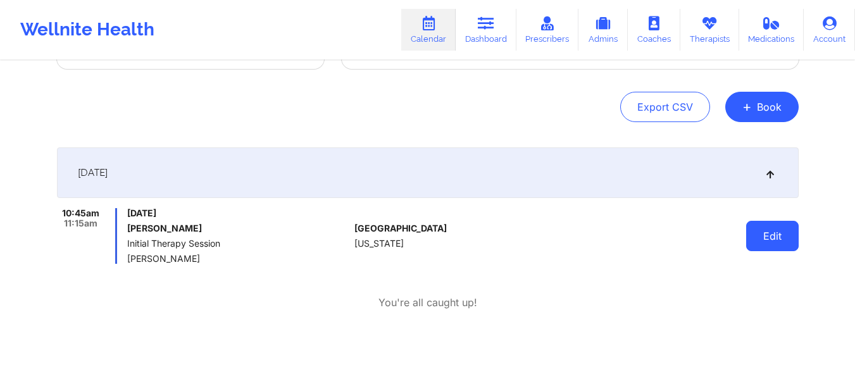
click at [781, 241] on button "Edit" at bounding box center [772, 236] width 52 height 30
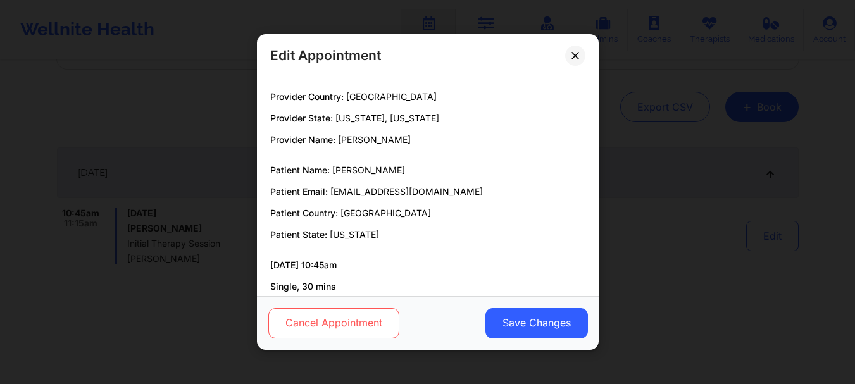
click at [349, 320] on button "Cancel Appointment" at bounding box center [333, 323] width 131 height 30
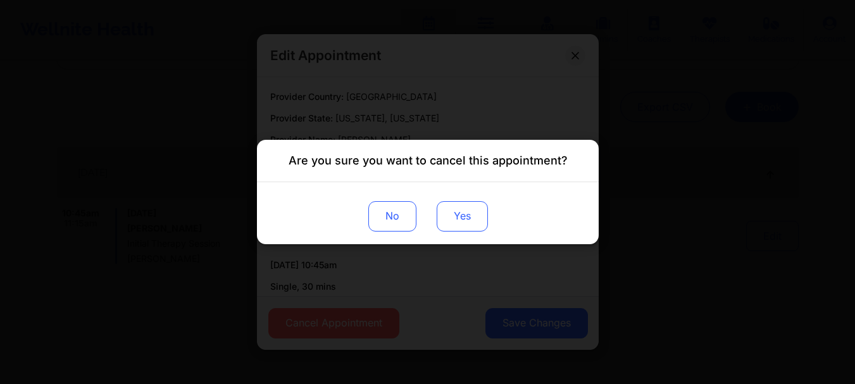
click at [455, 224] on button "Yes" at bounding box center [461, 216] width 51 height 30
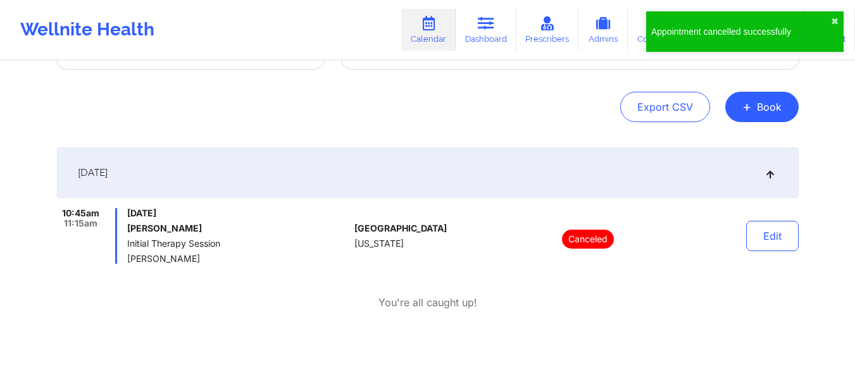
click at [408, 129] on div "Provider Country [GEOGRAPHIC_DATA] Provider Role All Providers Provider [PERSON…" at bounding box center [427, 175] width 759 height 435
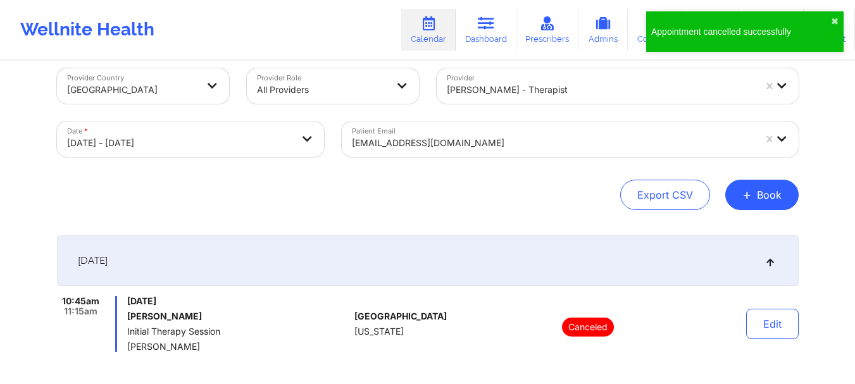
scroll to position [0, 0]
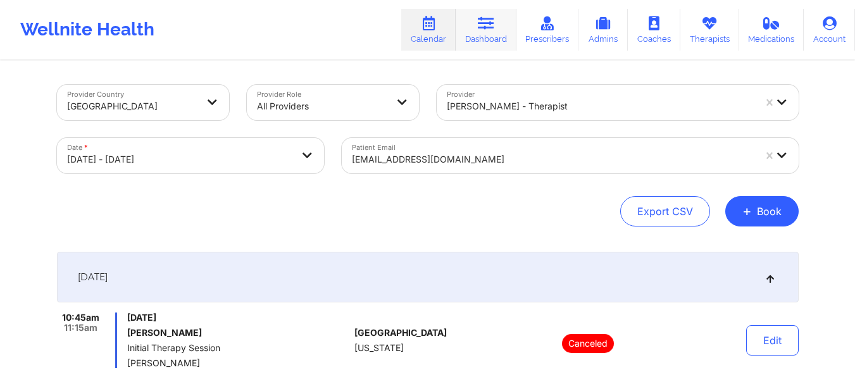
click at [505, 11] on link "Dashboard" at bounding box center [485, 30] width 61 height 42
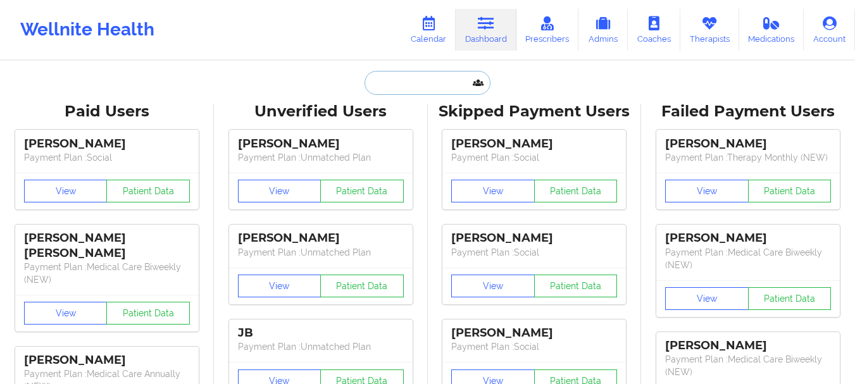
click at [435, 78] on input "text" at bounding box center [426, 83] width 125 height 24
paste input "[EMAIL_ADDRESS][DOMAIN_NAME]"
type input "[EMAIL_ADDRESS][DOMAIN_NAME]"
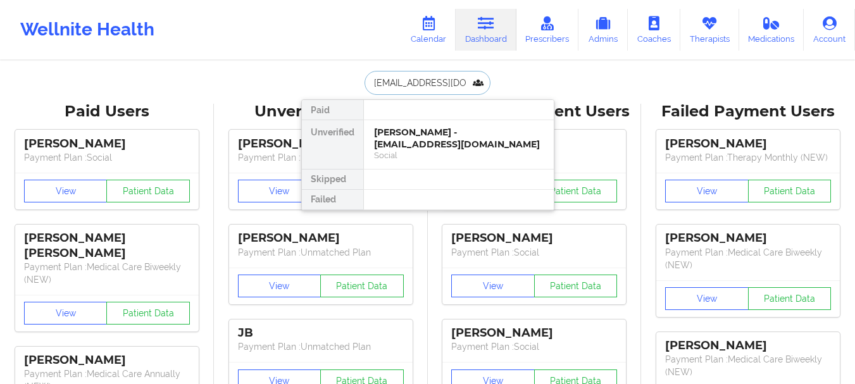
scroll to position [0, 20]
click at [424, 149] on div "[PERSON_NAME] - [EMAIL_ADDRESS][DOMAIN_NAME]" at bounding box center [459, 138] width 170 height 23
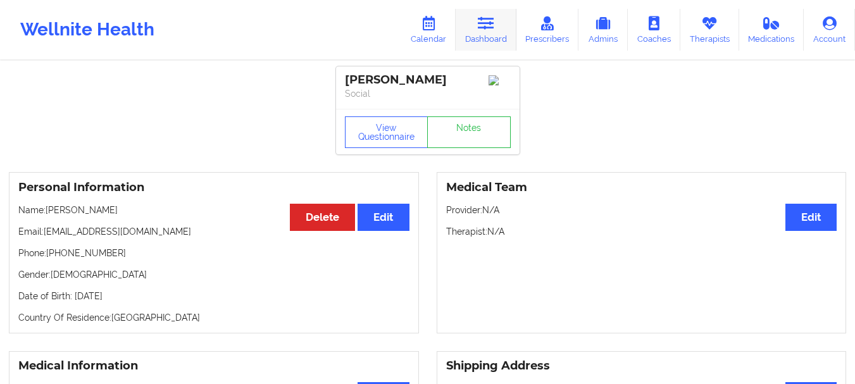
click at [488, 32] on link "Dashboard" at bounding box center [485, 30] width 61 height 42
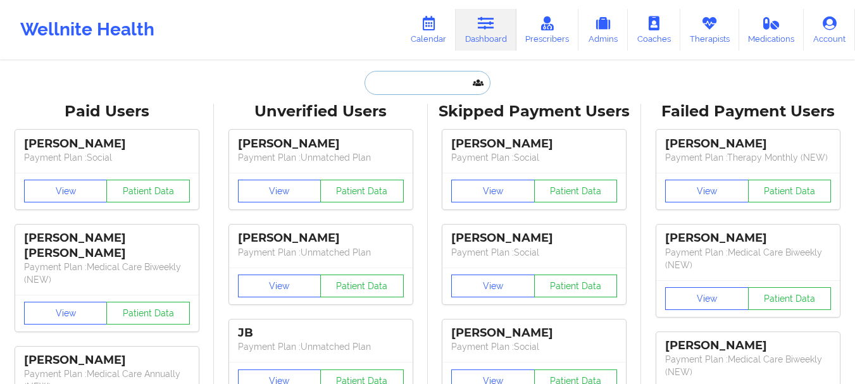
click at [431, 78] on input "text" at bounding box center [426, 83] width 125 height 24
paste input "[PERSON_NAME][EMAIL_ADDRESS][DOMAIN_NAME]"
type input "[PERSON_NAME][EMAIL_ADDRESS][DOMAIN_NAME]"
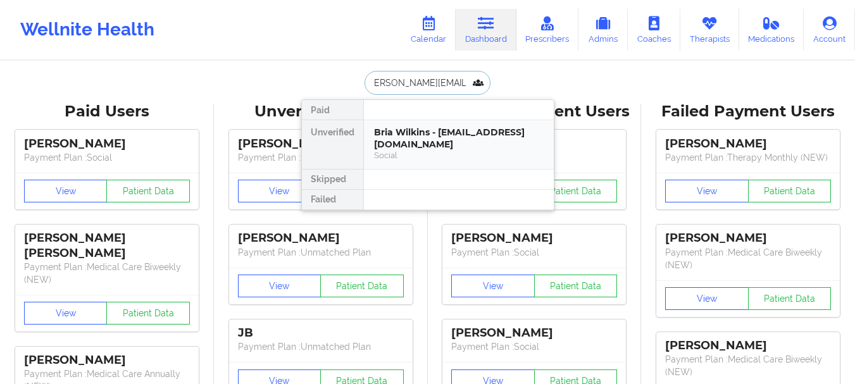
click at [434, 135] on div "Bria Wilkins - [EMAIL_ADDRESS][DOMAIN_NAME]" at bounding box center [459, 138] width 170 height 23
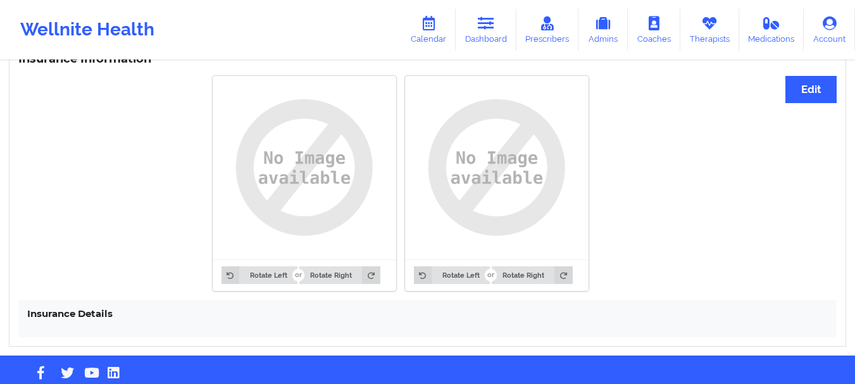
scroll to position [982, 0]
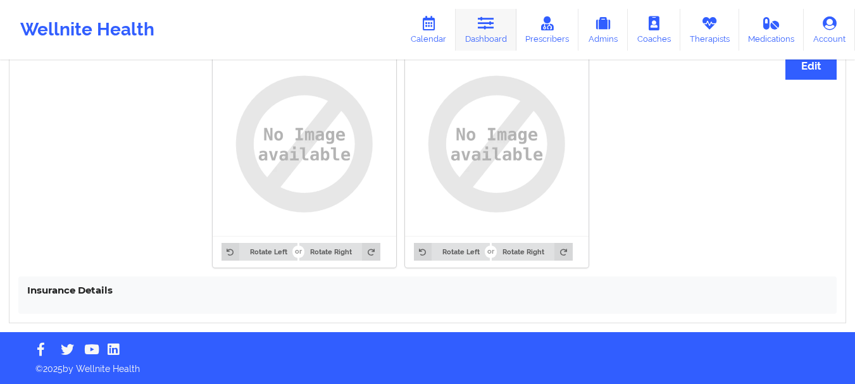
click at [491, 28] on icon at bounding box center [486, 23] width 16 height 14
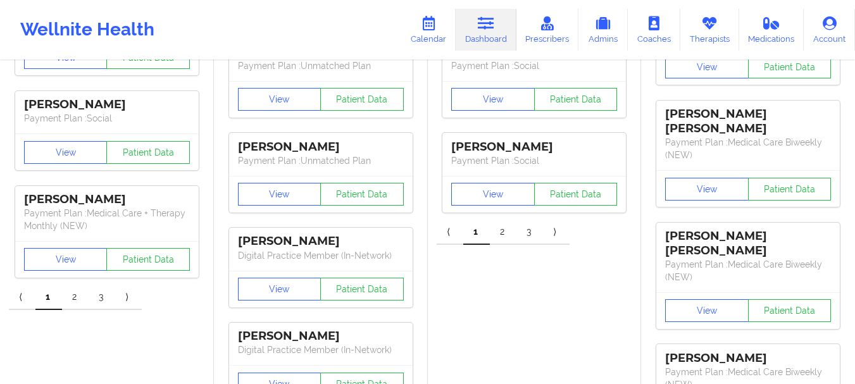
click at [450, 96] on div "View Patient Data" at bounding box center [533, 99] width 183 height 37
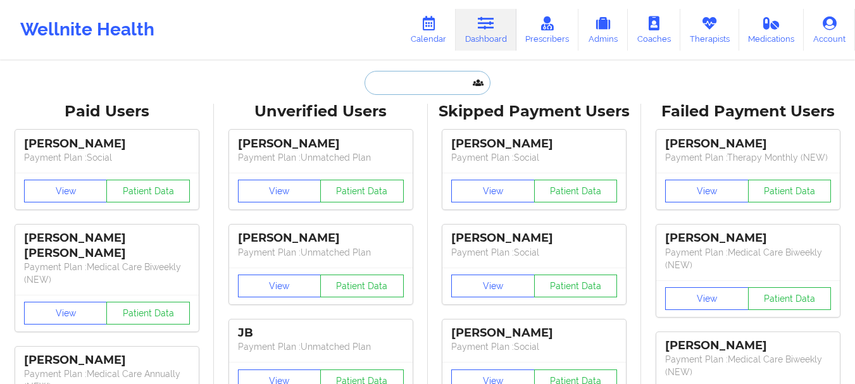
click at [428, 87] on input "text" at bounding box center [426, 83] width 125 height 24
paste input "[EMAIL_ADDRESS][DOMAIN_NAME]"
type input "[EMAIL_ADDRESS][DOMAIN_NAME]"
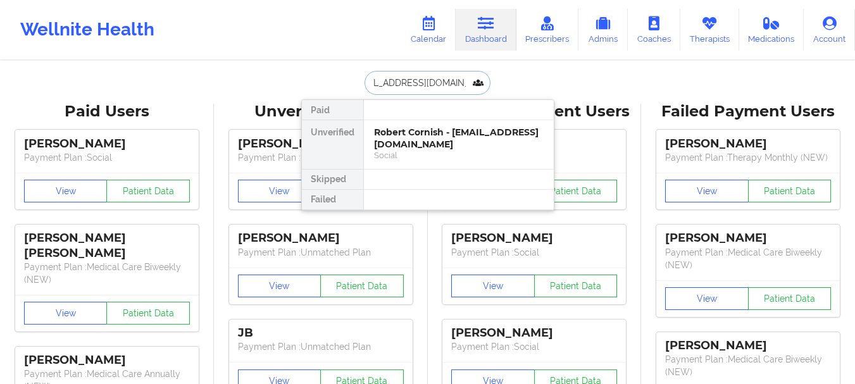
click at [422, 124] on div "Robert Cornish - [EMAIL_ADDRESS][DOMAIN_NAME] Social" at bounding box center [459, 144] width 190 height 49
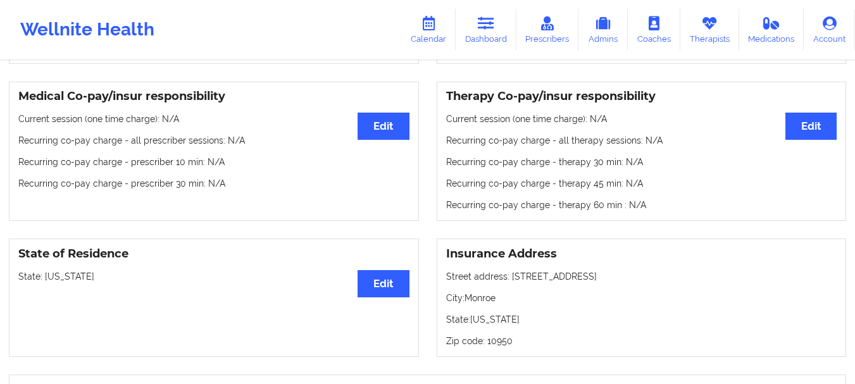
scroll to position [329, 0]
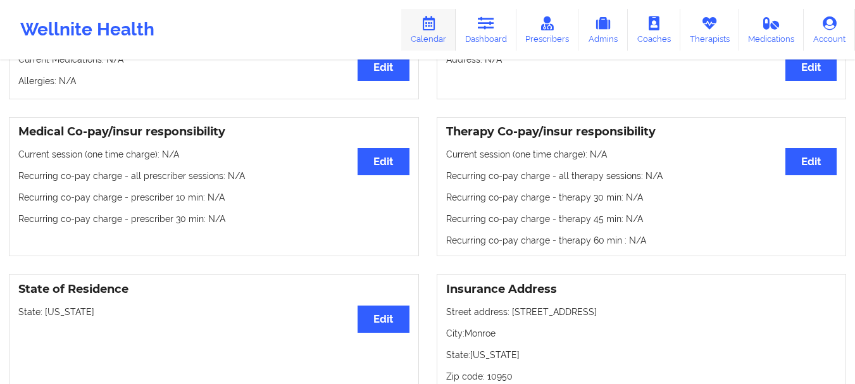
click at [452, 20] on link "Calendar" at bounding box center [428, 30] width 54 height 42
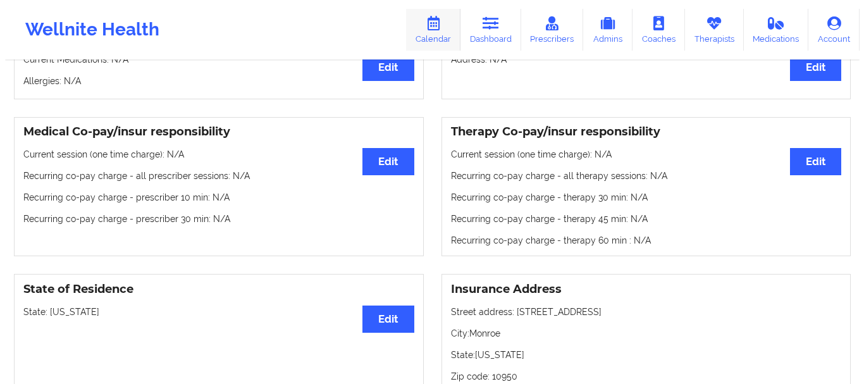
scroll to position [22, 0]
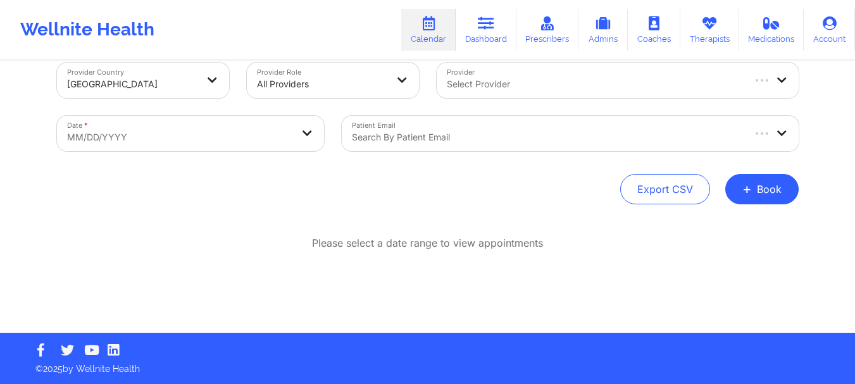
click at [472, 90] on div at bounding box center [594, 84] width 295 height 15
type input "Tyishia"
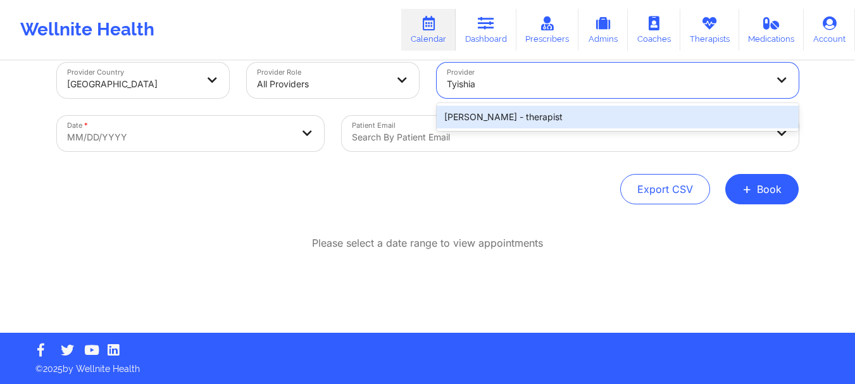
click at [466, 119] on div "[PERSON_NAME] - therapist" at bounding box center [617, 117] width 362 height 23
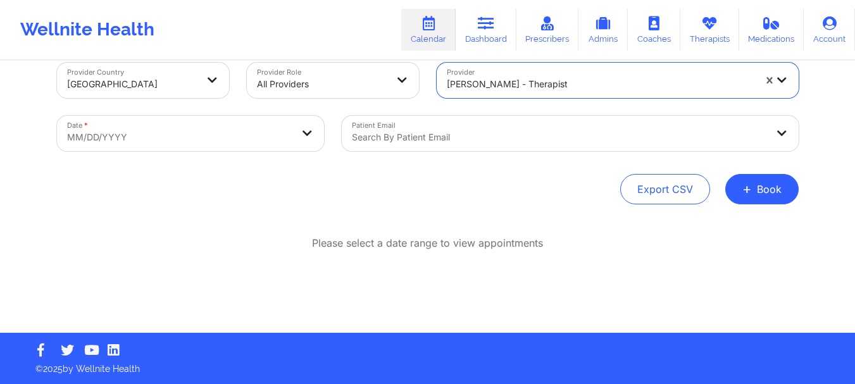
click at [292, 133] on body "Wellnite Health Calendar Dashboard Prescribers Admins Coaches Therapists Medica…" at bounding box center [427, 170] width 855 height 384
select select "2025-8"
select select "2025-9"
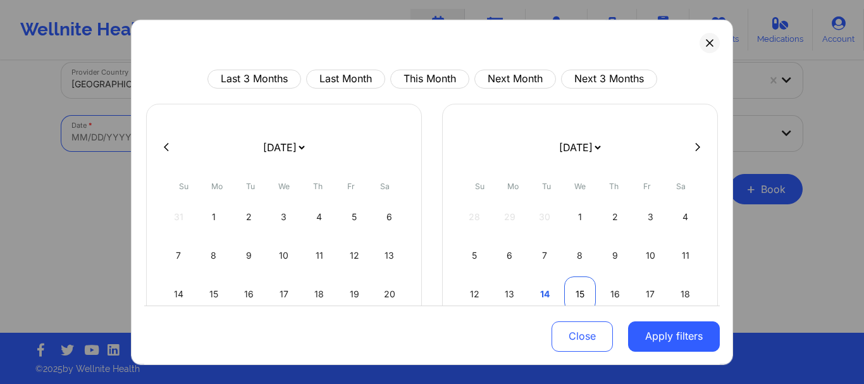
click at [589, 287] on div "15" at bounding box center [580, 293] width 32 height 35
select select "2025-9"
select select "2025-10"
select select "2025-9"
select select "2025-10"
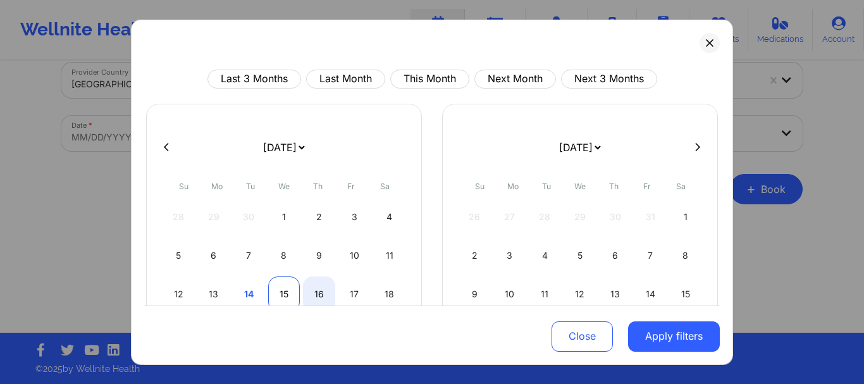
select select "2025-9"
select select "2025-10"
click at [287, 291] on div "15" at bounding box center [284, 293] width 32 height 35
select select "2025-9"
select select "2025-10"
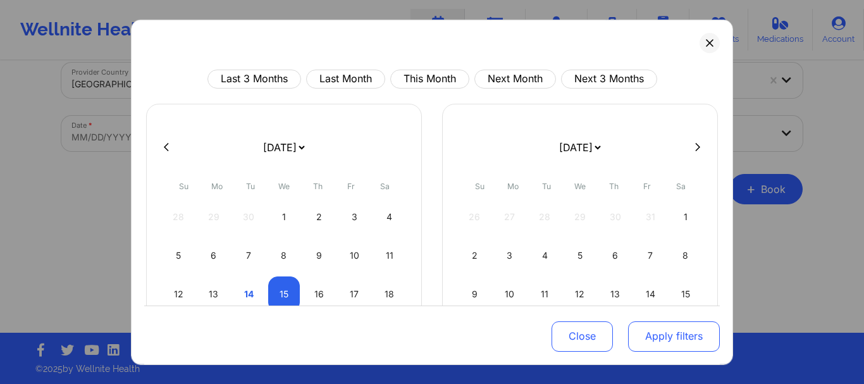
click at [649, 330] on button "Apply filters" at bounding box center [674, 336] width 92 height 30
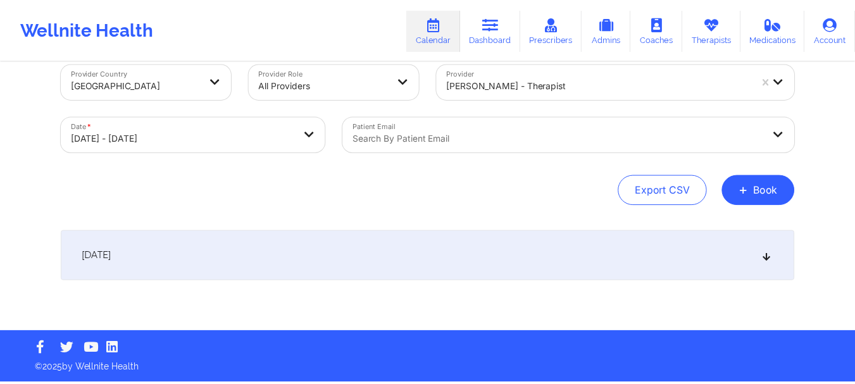
scroll to position [21, 0]
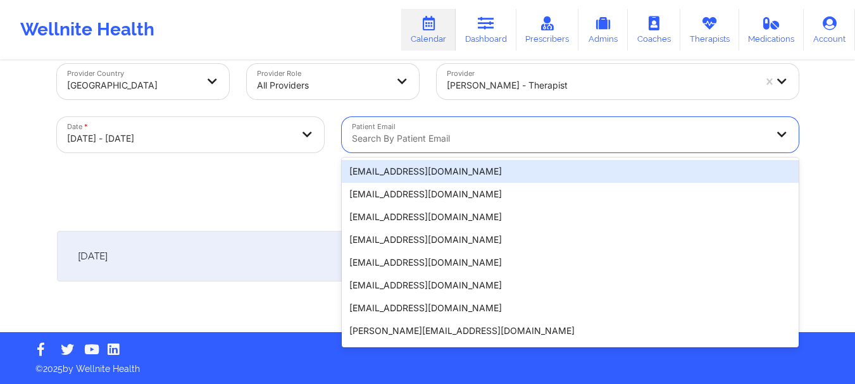
click at [542, 149] on div "Search by patient email" at bounding box center [555, 134] width 426 height 35
paste input "[EMAIL_ADDRESS][DOMAIN_NAME]"
type input "[EMAIL_ADDRESS][DOMAIN_NAME]"
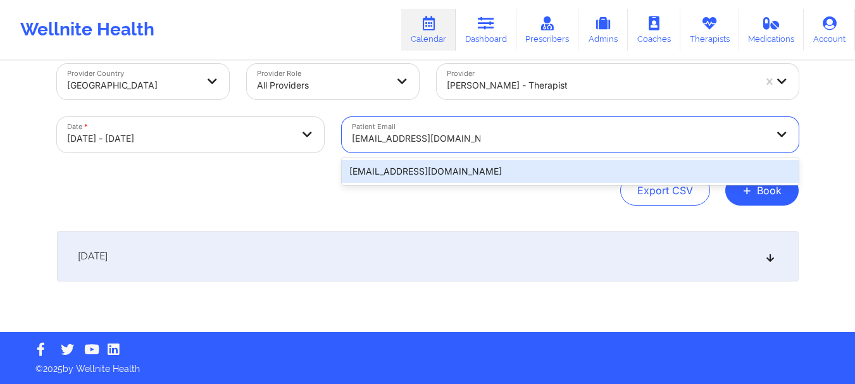
click at [573, 174] on div "[EMAIL_ADDRESS][DOMAIN_NAME]" at bounding box center [570, 171] width 457 height 23
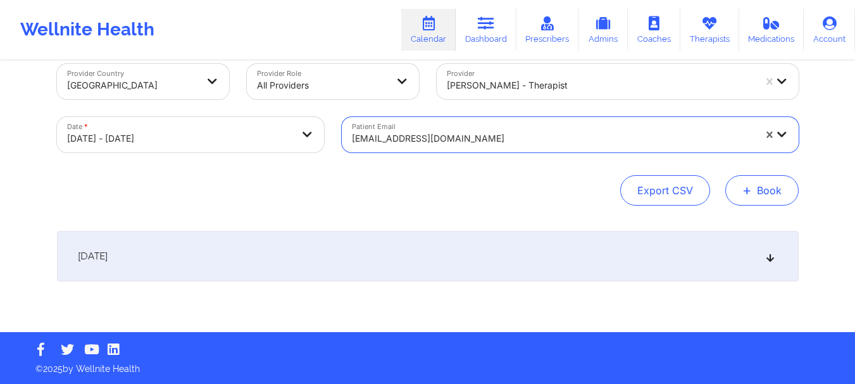
click at [750, 199] on button "+ Book" at bounding box center [761, 190] width 73 height 30
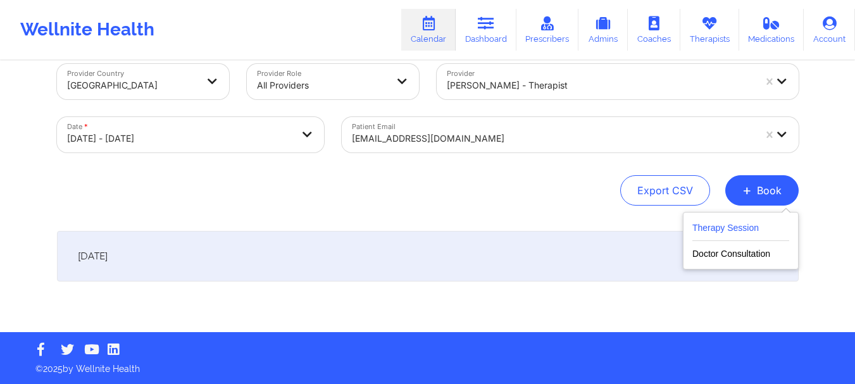
click at [729, 235] on button "Therapy Session" at bounding box center [740, 230] width 97 height 21
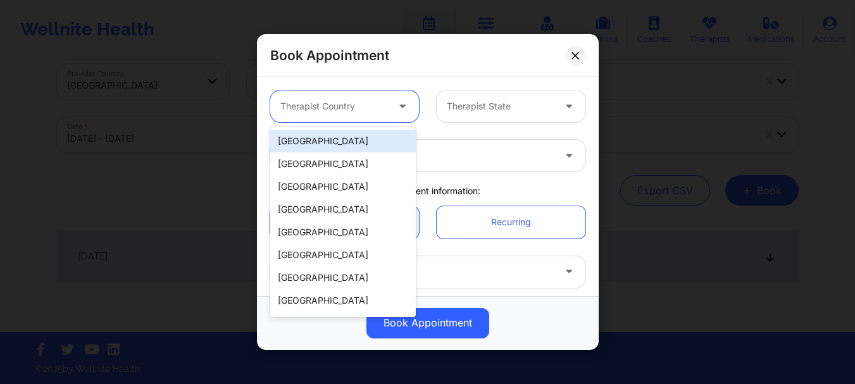
click at [398, 112] on div at bounding box center [403, 107] width 15 height 16
click at [379, 142] on div "[GEOGRAPHIC_DATA]" at bounding box center [342, 141] width 145 height 23
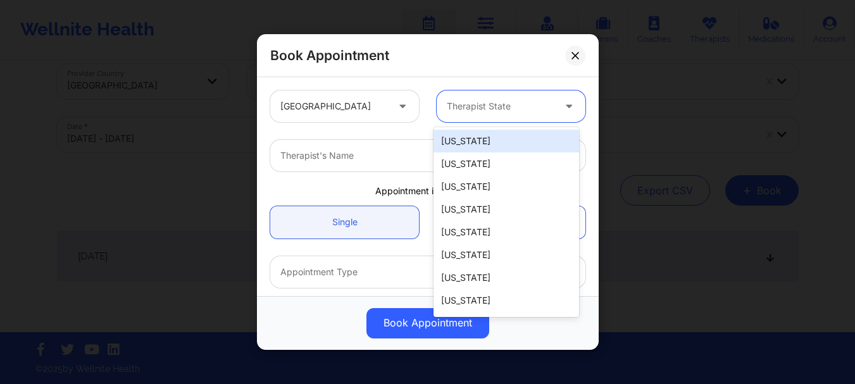
click at [479, 109] on div at bounding box center [500, 106] width 107 height 15
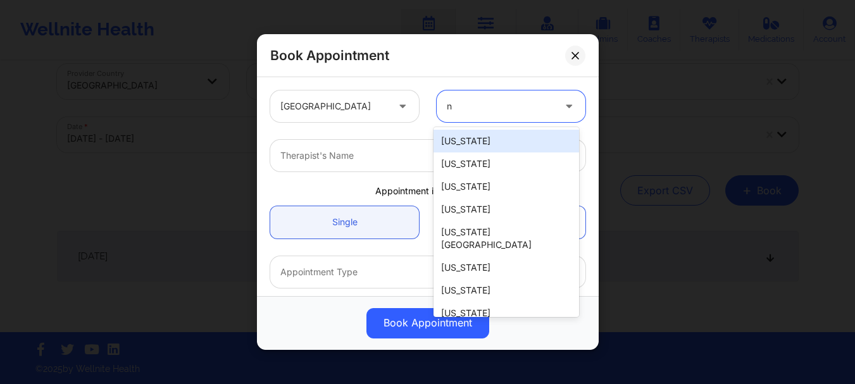
type input "ny"
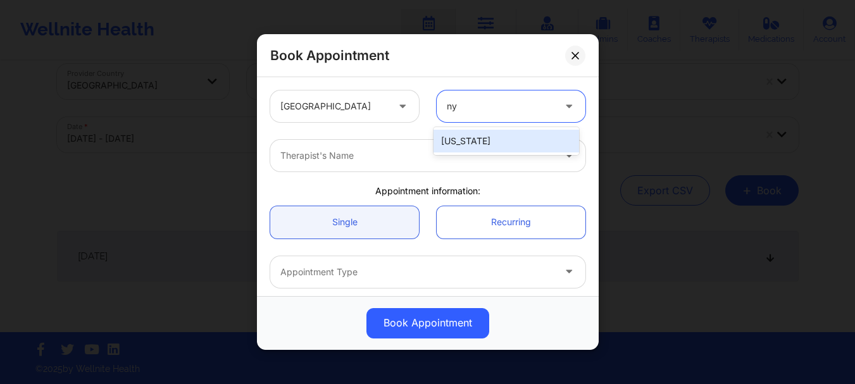
click at [454, 149] on div "[US_STATE]" at bounding box center [505, 141] width 145 height 23
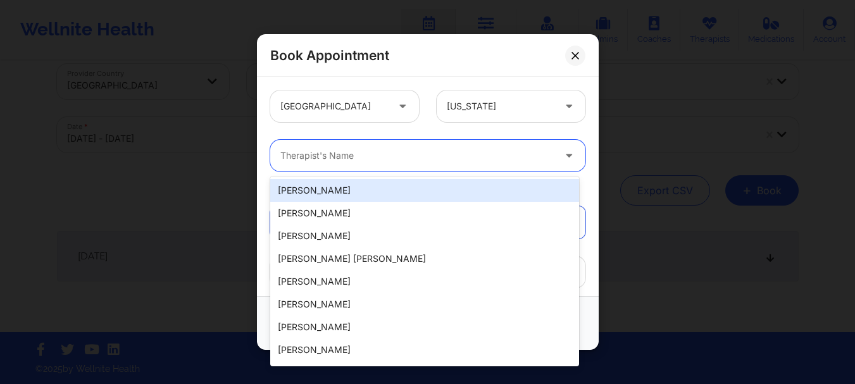
click at [418, 157] on div at bounding box center [416, 155] width 273 height 15
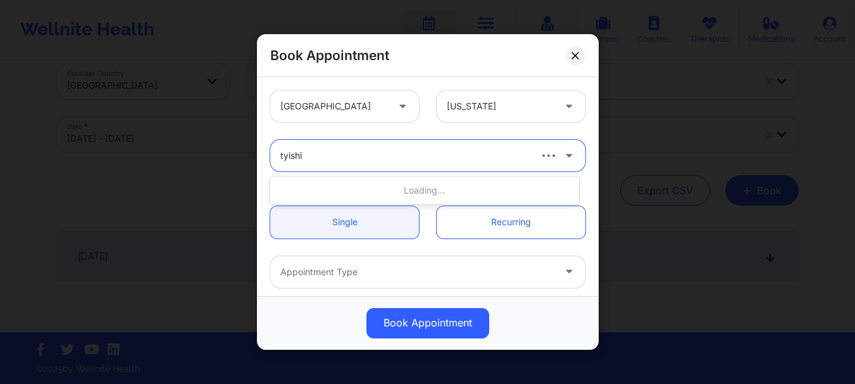
type input "tyishia"
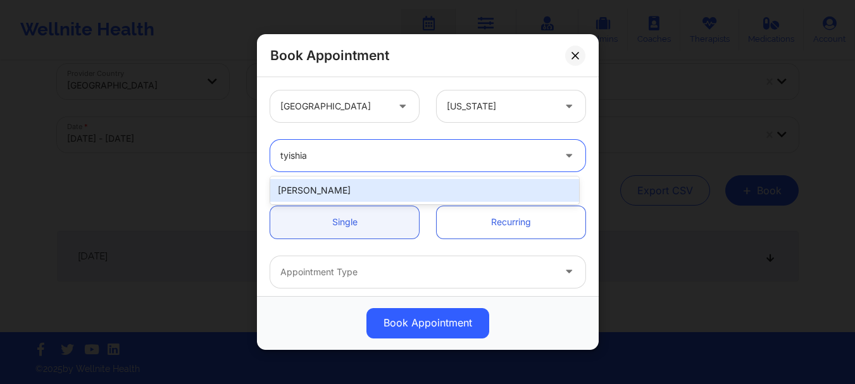
click at [400, 184] on div "[PERSON_NAME]" at bounding box center [424, 190] width 309 height 23
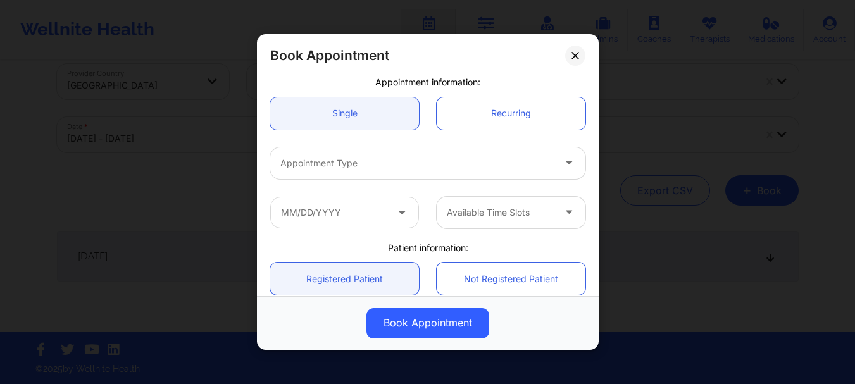
scroll to position [144, 0]
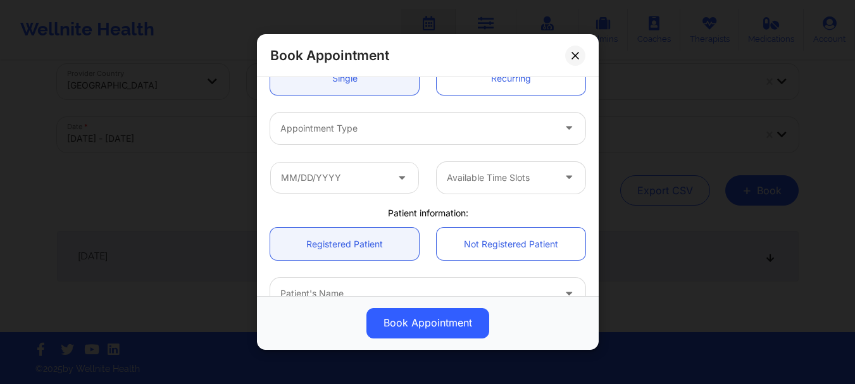
click at [382, 121] on div at bounding box center [416, 128] width 273 height 15
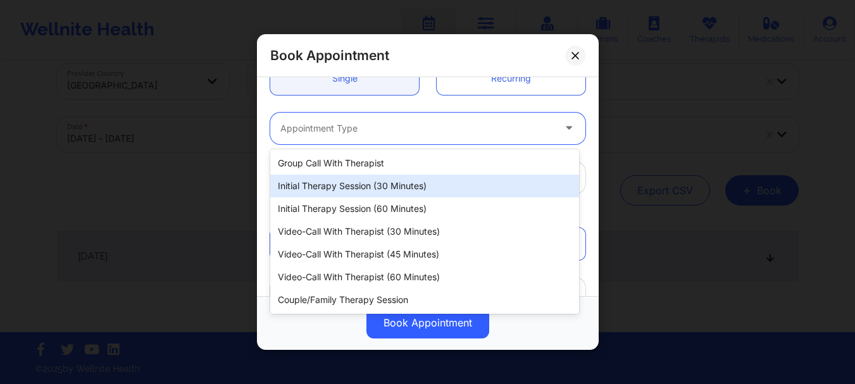
click at [369, 179] on div "Initial Therapy Session (30 minutes)" at bounding box center [424, 186] width 309 height 23
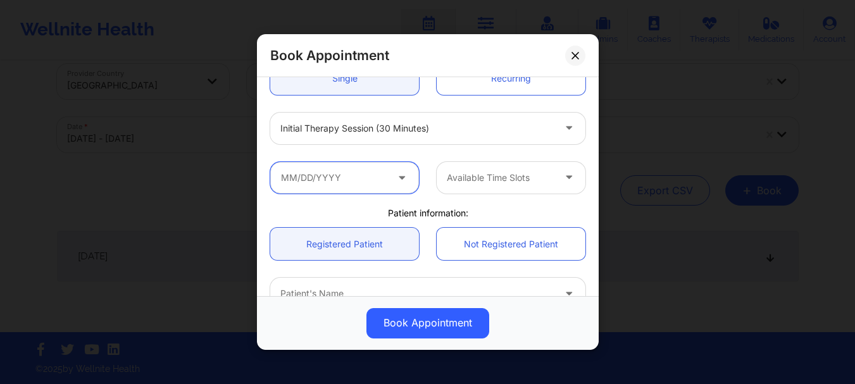
click at [369, 179] on input "text" at bounding box center [344, 178] width 149 height 32
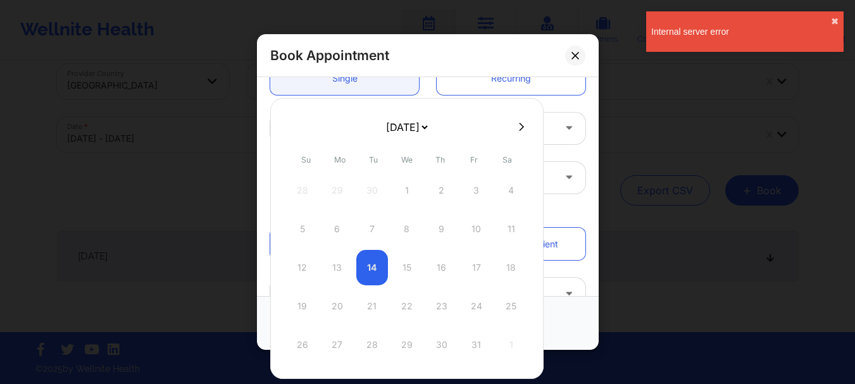
click at [406, 270] on div "12 13 14 15 16 17 18" at bounding box center [407, 267] width 240 height 35
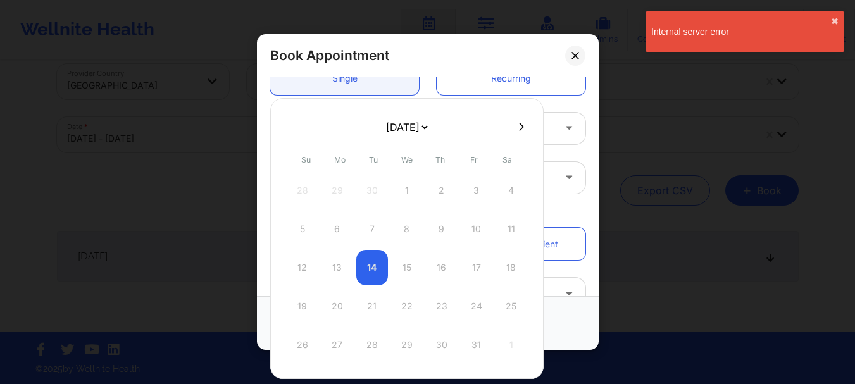
click at [406, 270] on div "12 13 14 15 16 17 18" at bounding box center [407, 267] width 240 height 35
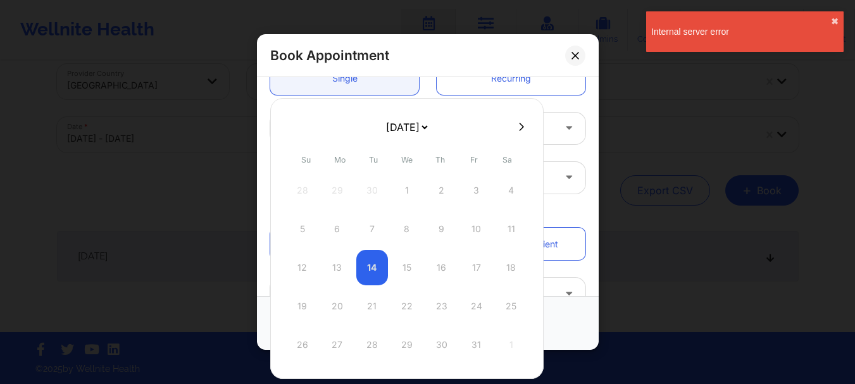
click at [406, 270] on div "12 13 14 15 16 17 18" at bounding box center [407, 267] width 240 height 35
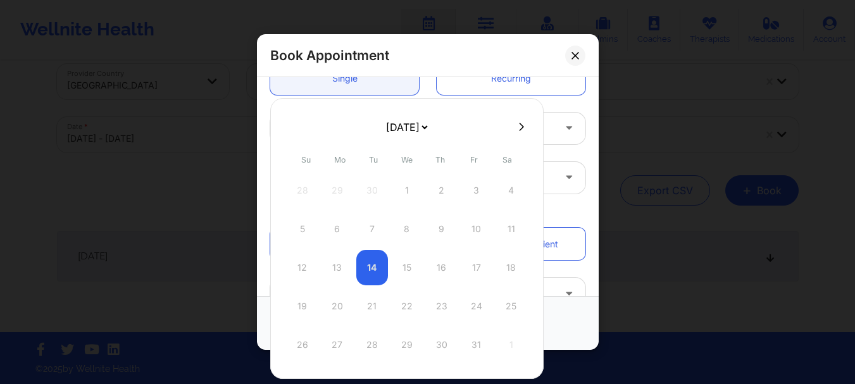
click at [545, 113] on div "Initial Therapy Session (30 minutes)" at bounding box center [416, 129] width 273 height 32
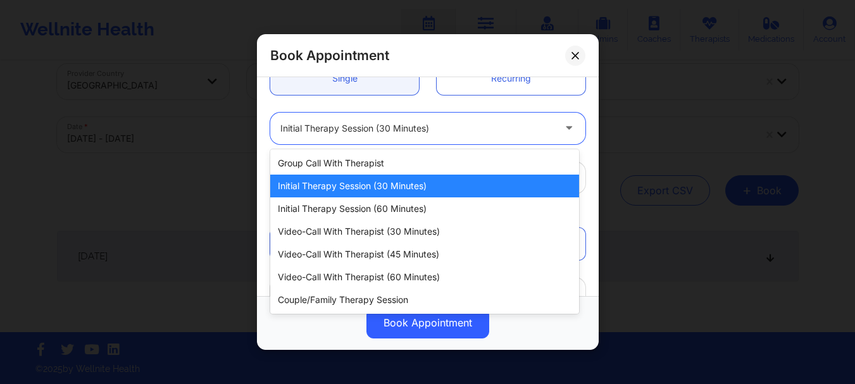
click at [402, 188] on div "Initial Therapy Session (30 minutes)" at bounding box center [424, 186] width 309 height 23
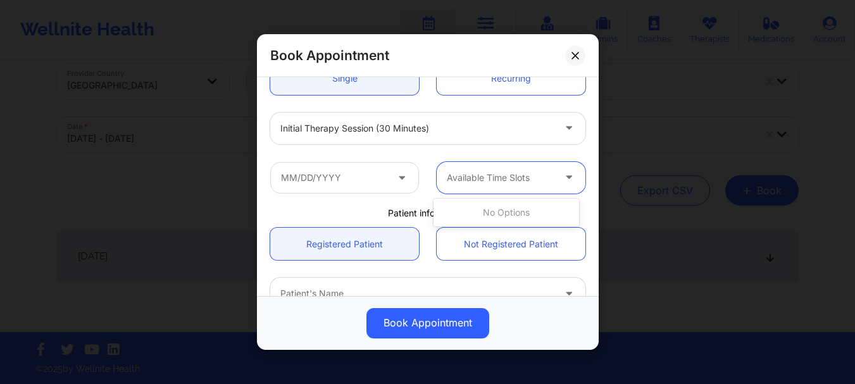
click at [440, 170] on div "Available Time Slots" at bounding box center [495, 178] width 118 height 32
click at [580, 64] on button at bounding box center [575, 56] width 20 height 20
